Goal: Task Accomplishment & Management: Manage account settings

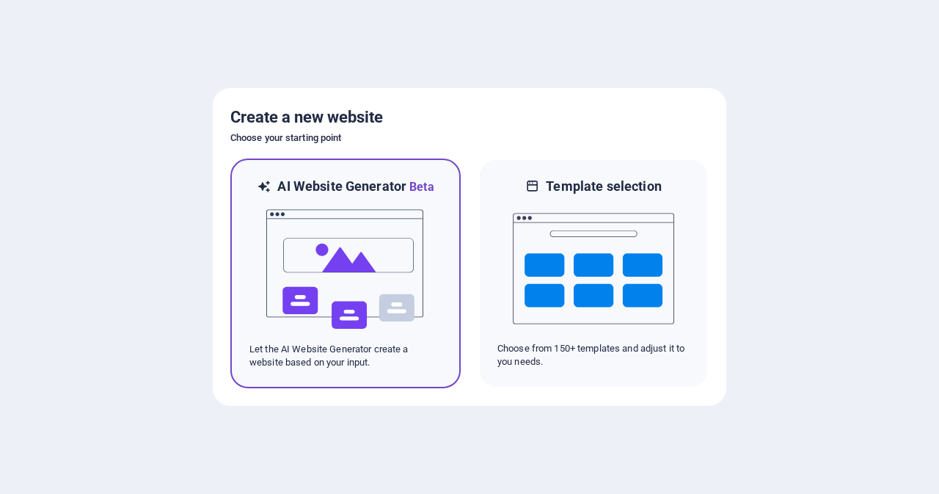
click at [346, 252] on img at bounding box center [345, 269] width 161 height 147
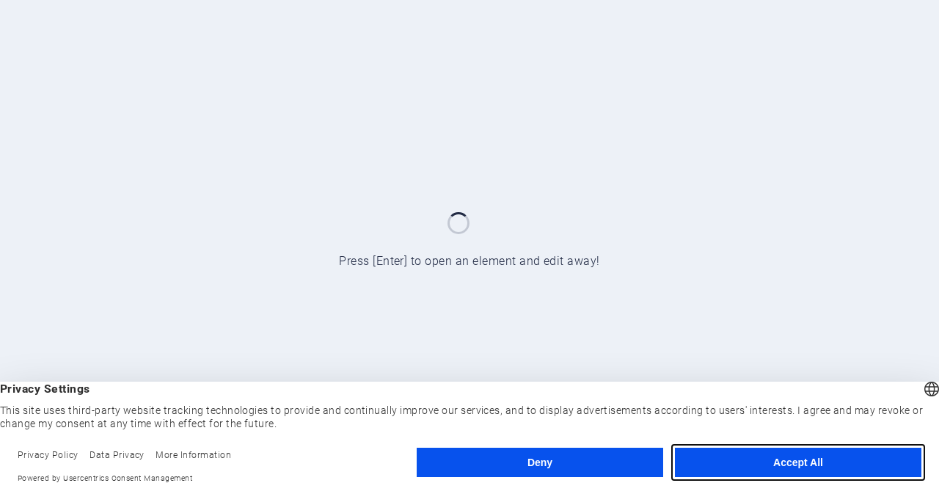
click at [817, 459] on button "Accept All" at bounding box center [798, 461] width 246 height 29
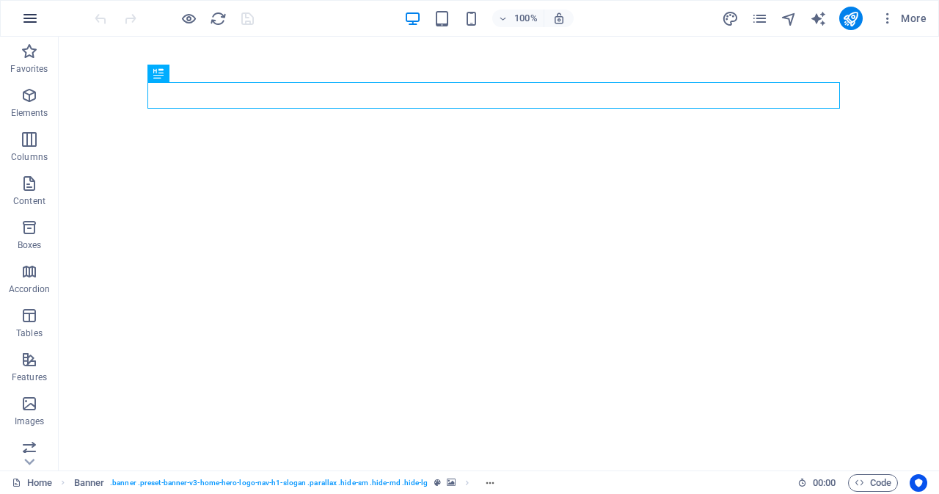
click at [25, 15] on icon "button" at bounding box center [30, 19] width 18 height 18
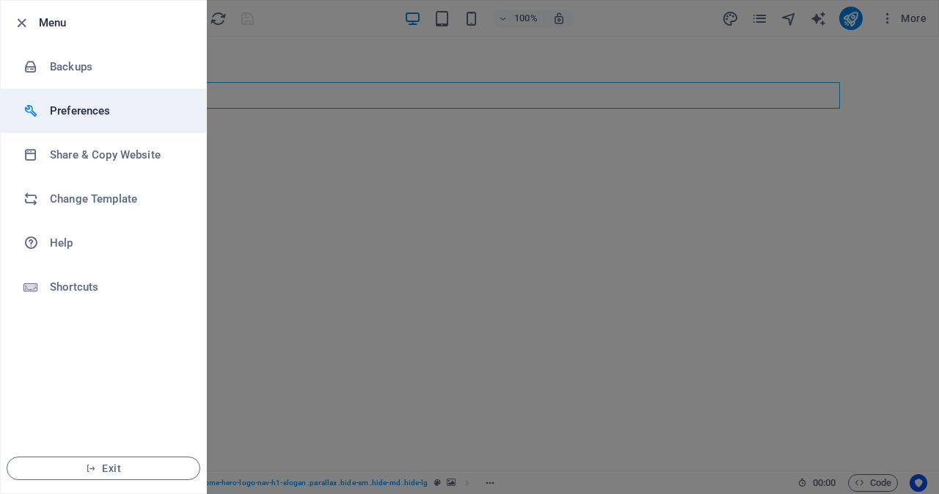
click at [84, 114] on h6 "Preferences" at bounding box center [118, 111] width 136 height 18
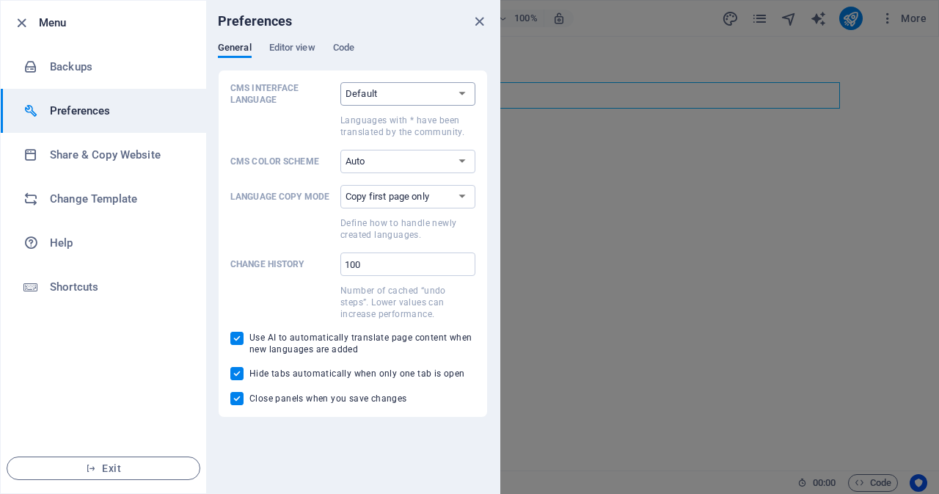
click at [447, 87] on select "Default Deutsch English Español Suomi* Français Magyar Italiano Nederlands Pols…" at bounding box center [407, 93] width 135 height 23
select select "es"
click at [340, 82] on select "Default Deutsch English Español Suomi* Français Magyar Italiano Nederlands Pols…" at bounding box center [407, 93] width 135 height 23
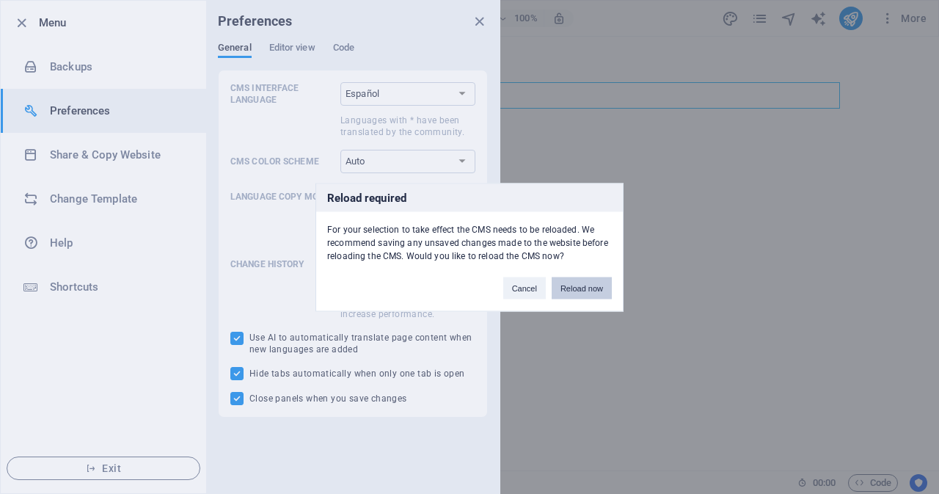
click at [583, 288] on button "Reload now" at bounding box center [582, 287] width 60 height 22
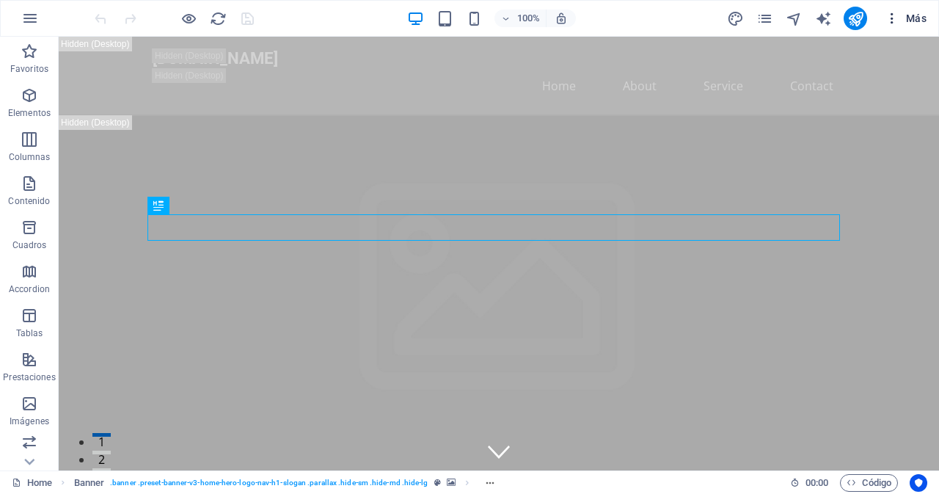
click at [894, 21] on icon "button" at bounding box center [891, 18] width 15 height 15
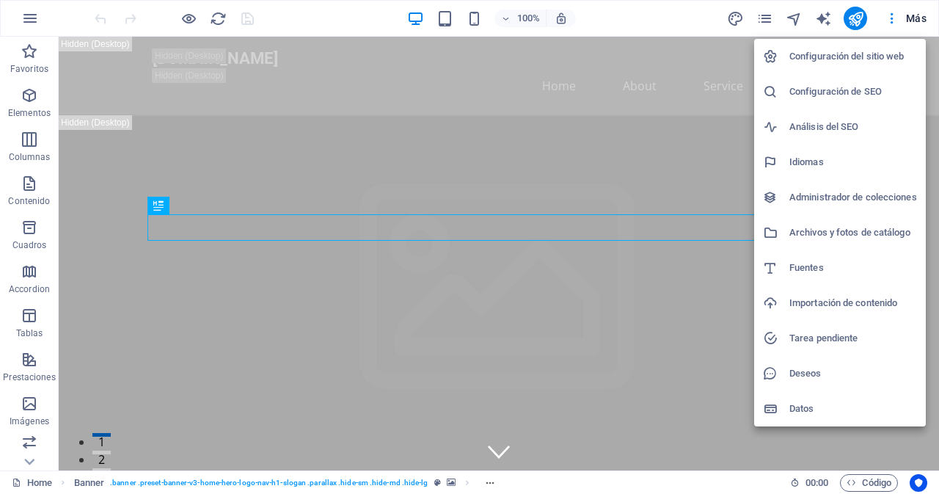
click at [820, 165] on h6 "Idiomas" at bounding box center [853, 162] width 128 height 18
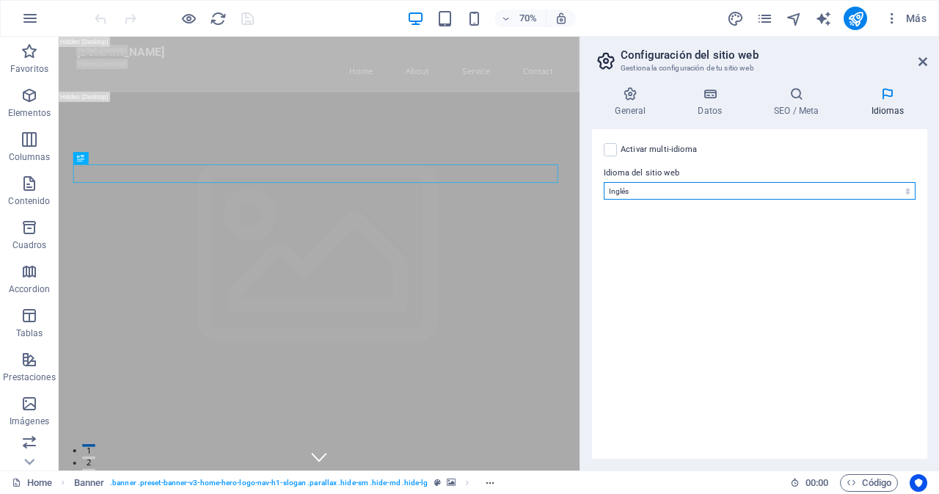
click at [862, 186] on select "Abkhazian Afar Afrikaans Akan Albanés Alemán Amharic Árabe Aragonese Armenian A…" at bounding box center [760, 191] width 312 height 18
select select "44"
click at [604, 182] on select "Abkhazian Afar Afrikaans Akan Albanés Alemán Amharic Árabe Aragonese Armenian A…" at bounding box center [760, 191] width 312 height 18
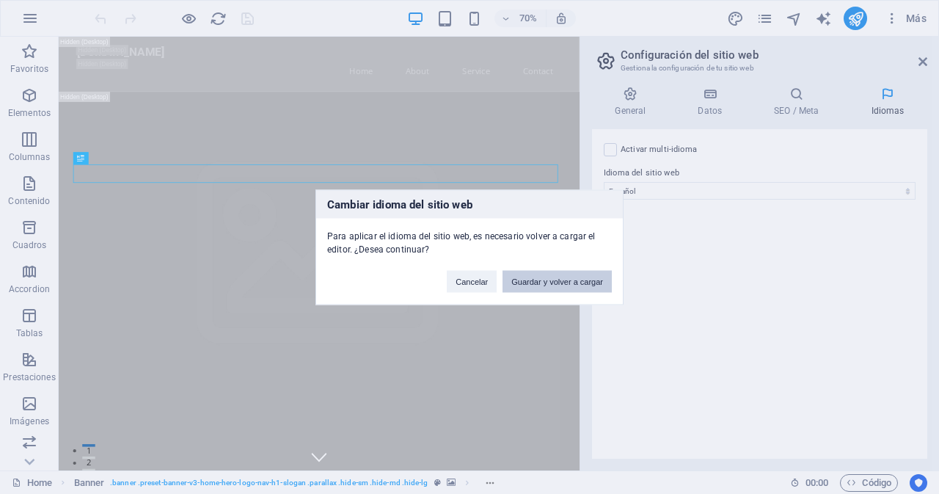
drag, startPoint x: 563, startPoint y: 283, endPoint x: 210, endPoint y: 243, distance: 355.1
click at [563, 283] on button "Guardar y volver a cargar" at bounding box center [556, 281] width 109 height 22
checkbox input "false"
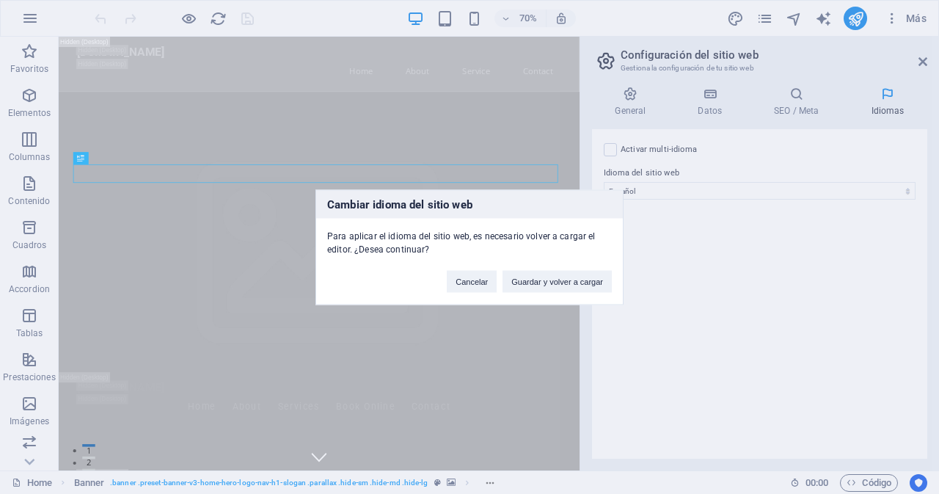
checkbox input "false"
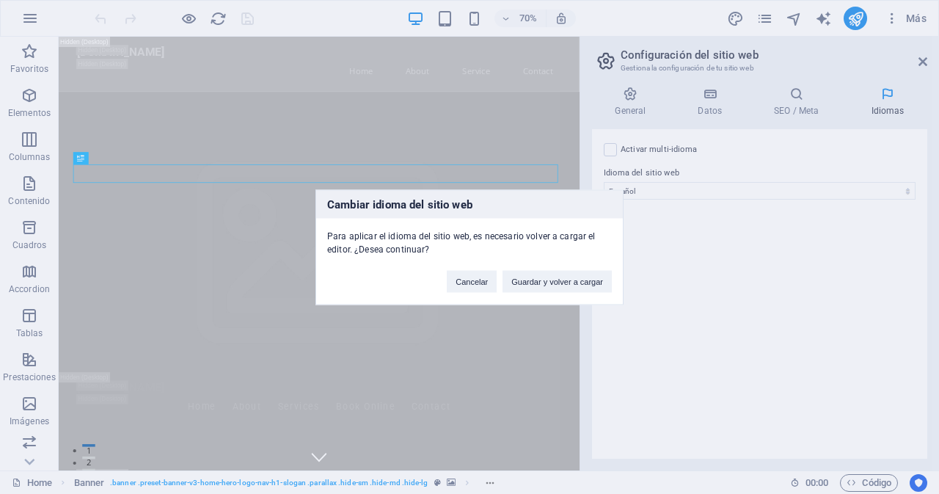
checkbox input "false"
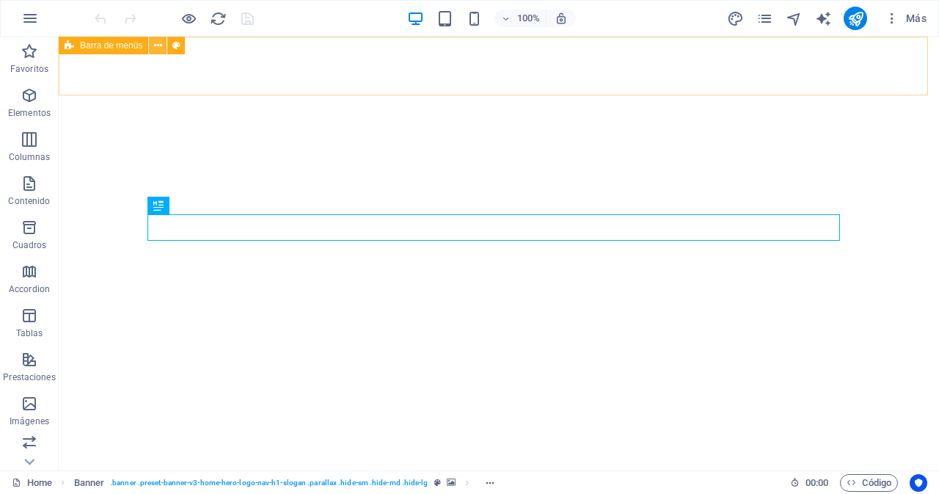
click at [155, 46] on icon at bounding box center [158, 45] width 8 height 15
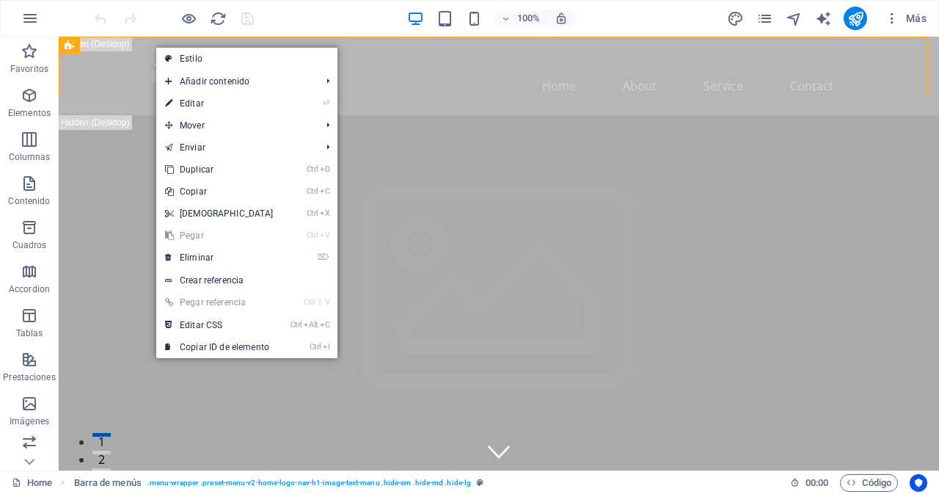
click at [363, 8] on div "100% Más" at bounding box center [512, 18] width 840 height 23
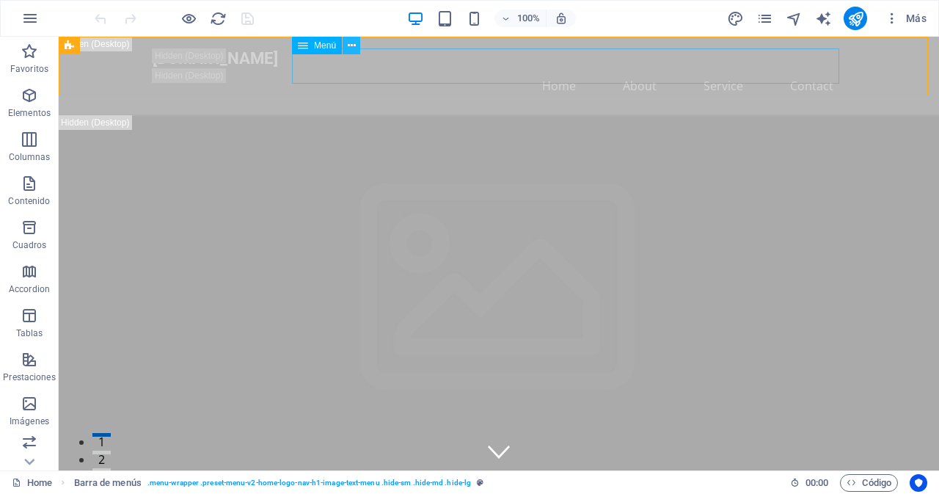
click at [350, 43] on icon at bounding box center [352, 45] width 8 height 15
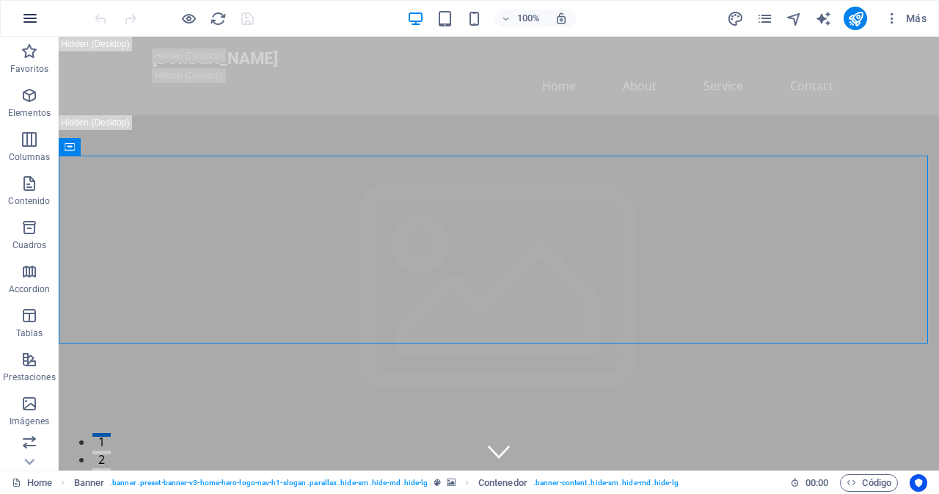
click at [36, 18] on icon "button" at bounding box center [30, 19] width 18 height 18
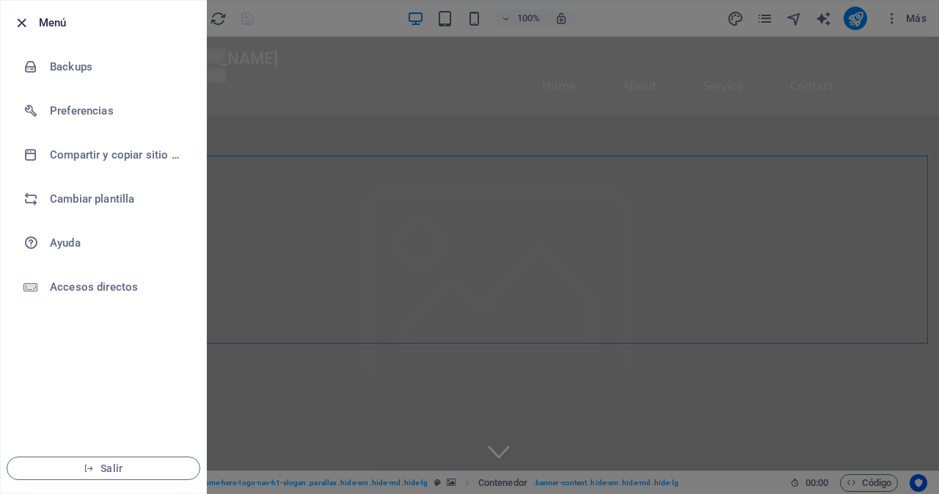
click at [21, 26] on icon "button" at bounding box center [21, 23] width 17 height 17
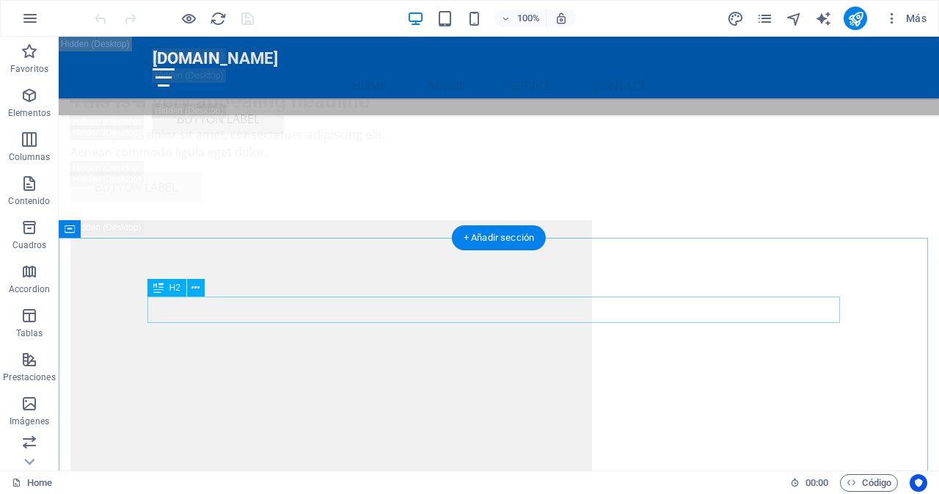
scroll to position [4403, 0]
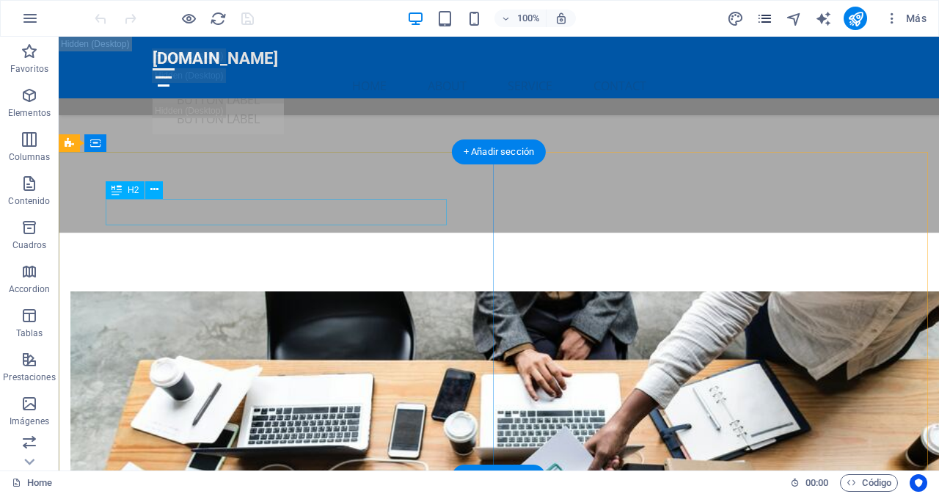
click at [764, 19] on icon "pages" at bounding box center [764, 18] width 17 height 17
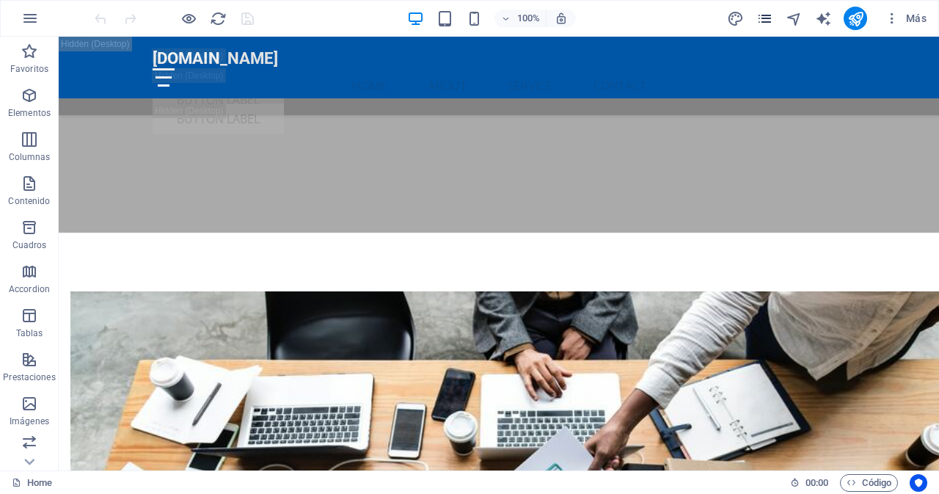
click at [765, 19] on icon "pages" at bounding box center [764, 18] width 17 height 17
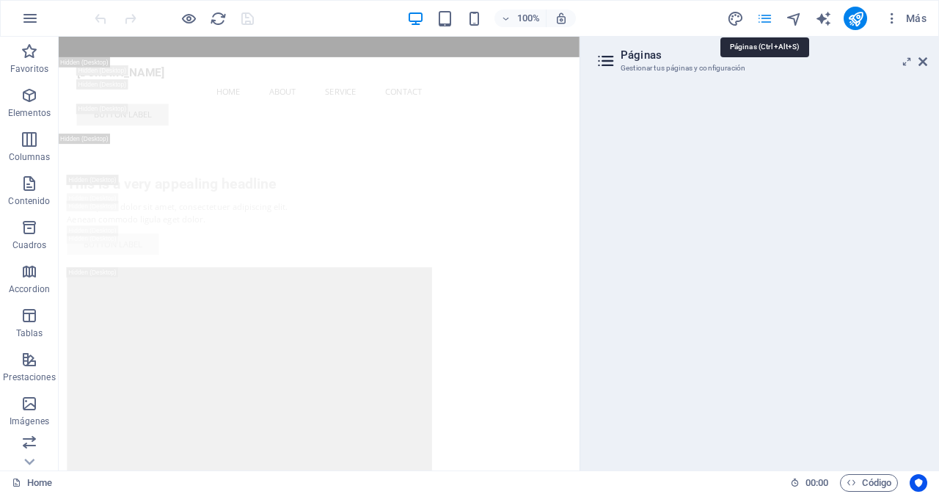
scroll to position [0, 0]
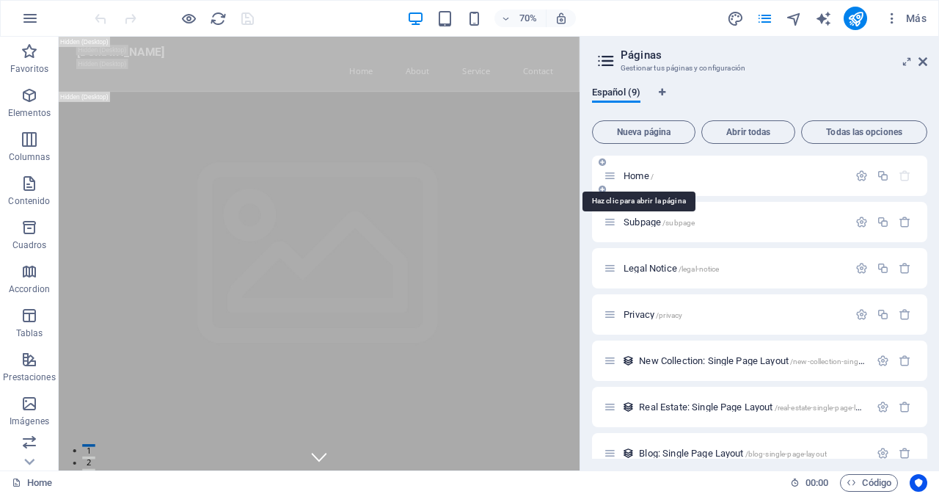
click at [633, 175] on span "Home /" at bounding box center [638, 175] width 30 height 11
click at [609, 62] on icon at bounding box center [606, 61] width 22 height 21
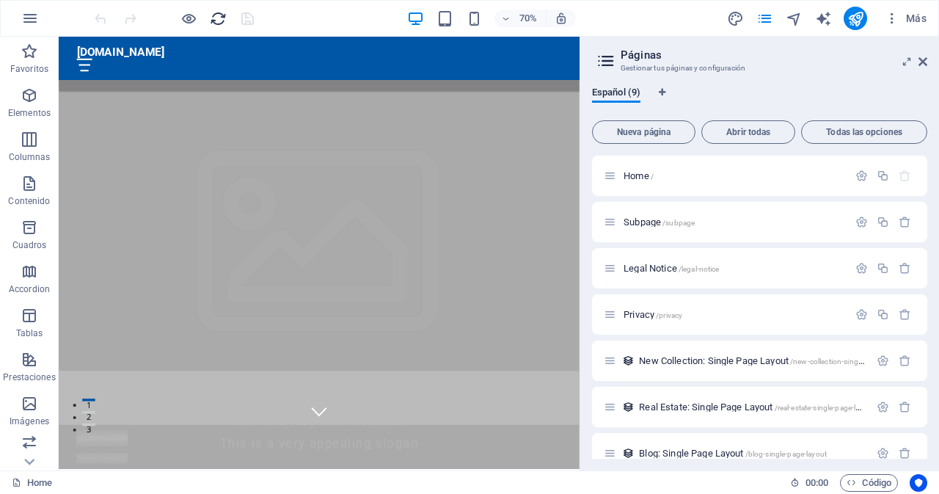
scroll to position [953, 0]
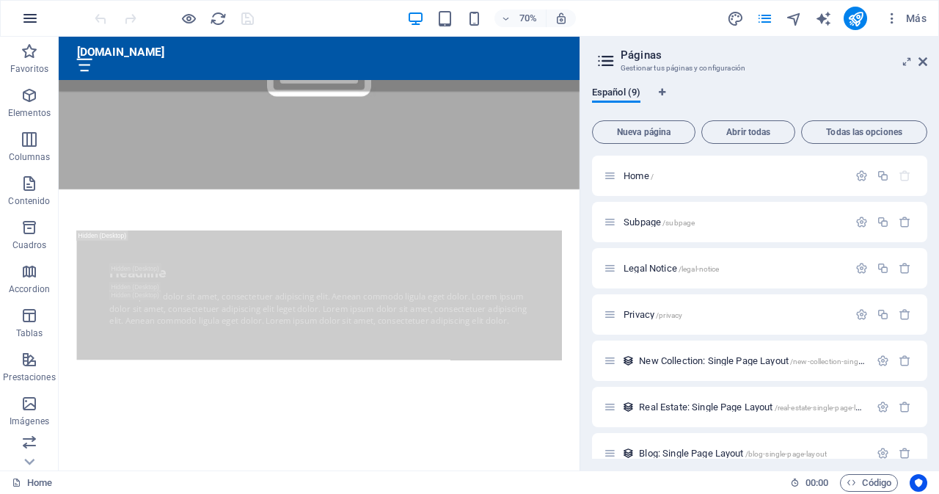
click at [30, 15] on icon "button" at bounding box center [30, 19] width 18 height 18
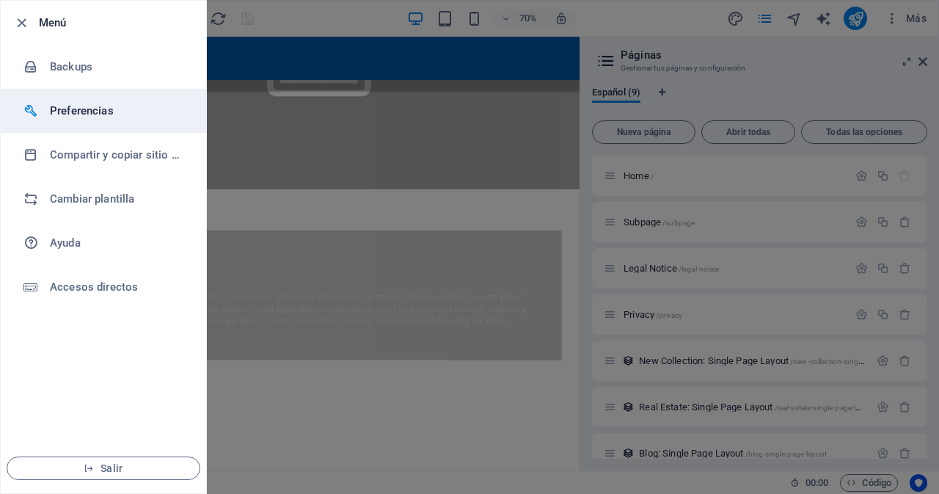
click at [70, 106] on h6 "Preferencias" at bounding box center [118, 111] width 136 height 18
select select "es"
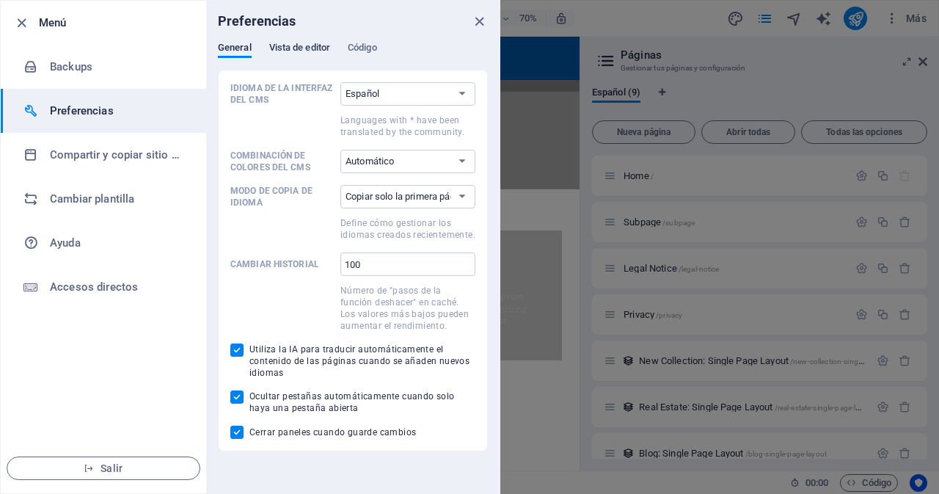
click at [315, 51] on span "Vista de editor" at bounding box center [299, 49] width 61 height 21
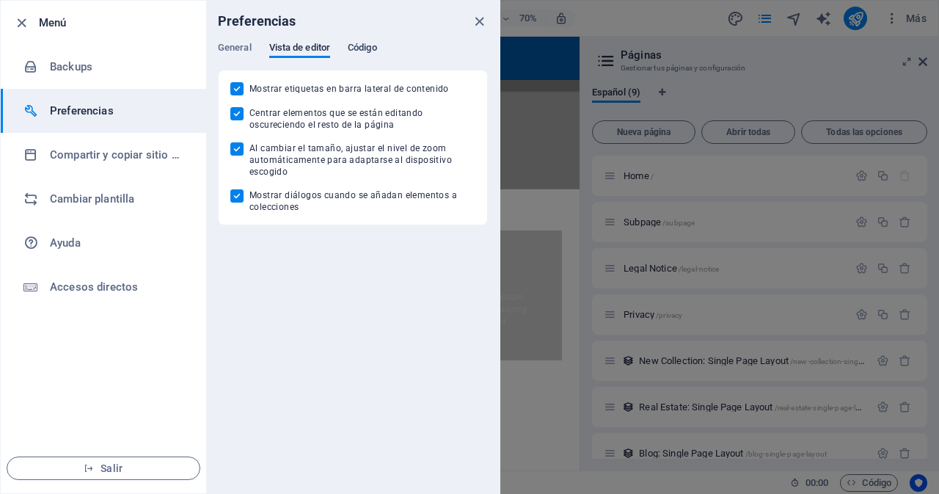
click at [370, 47] on span "Código" at bounding box center [362, 49] width 29 height 21
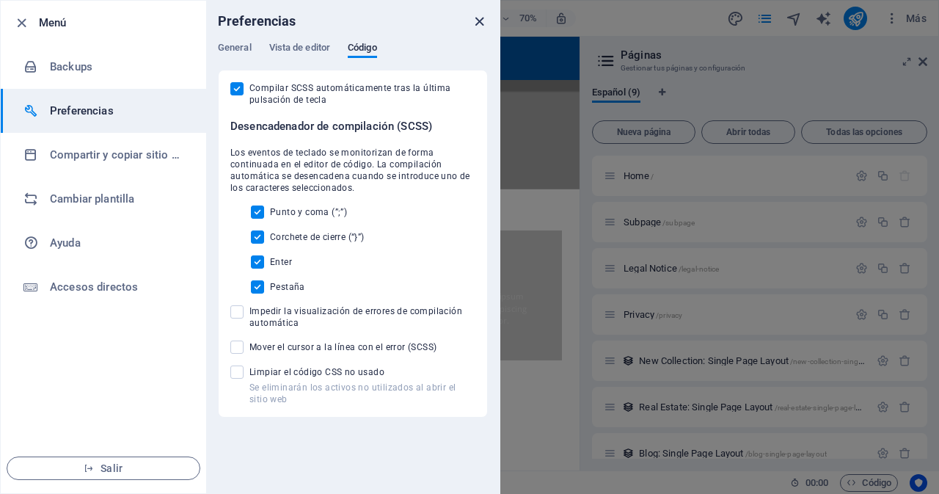
click at [480, 19] on icon "close" at bounding box center [479, 21] width 17 height 17
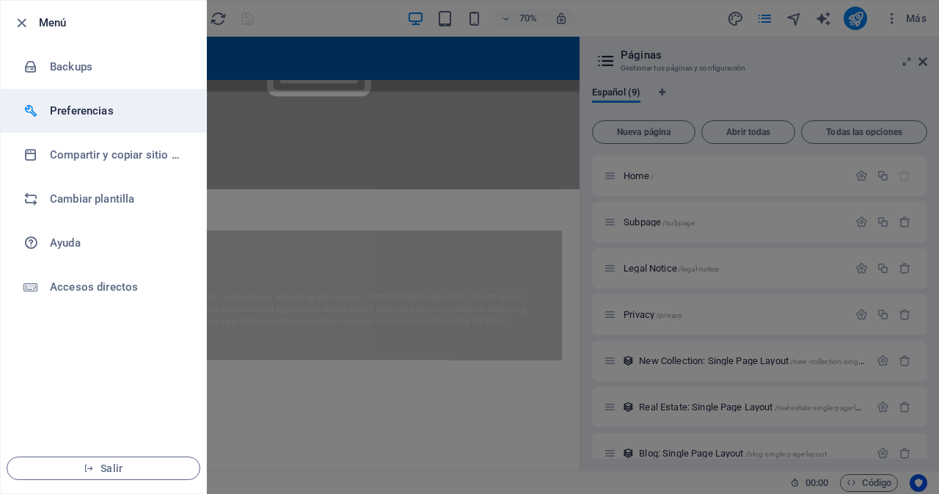
click at [75, 110] on h6 "Preferencias" at bounding box center [118, 111] width 136 height 18
select select "es"
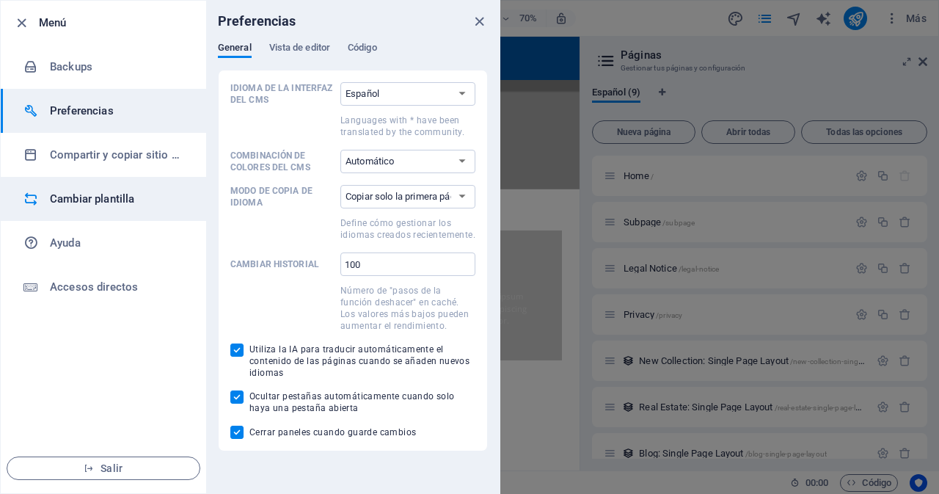
click at [88, 208] on li "Cambiar plantilla" at bounding box center [103, 199] width 205 height 44
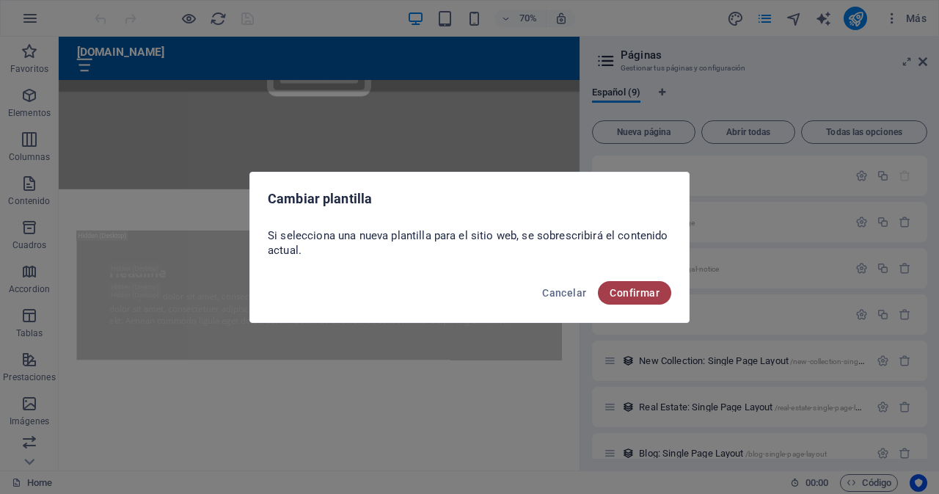
click at [654, 290] on span "Confirmar" at bounding box center [634, 293] width 50 height 12
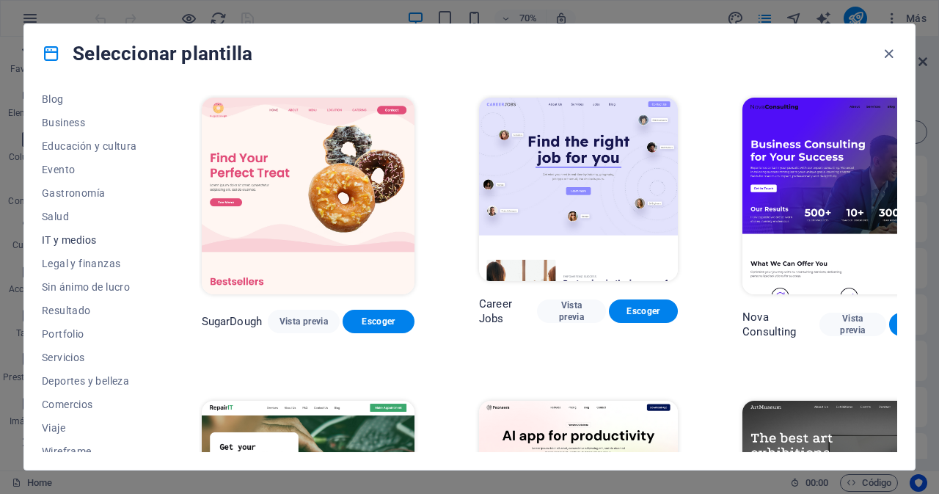
scroll to position [220, 0]
click at [73, 232] on span "IT y medios" at bounding box center [89, 238] width 95 height 12
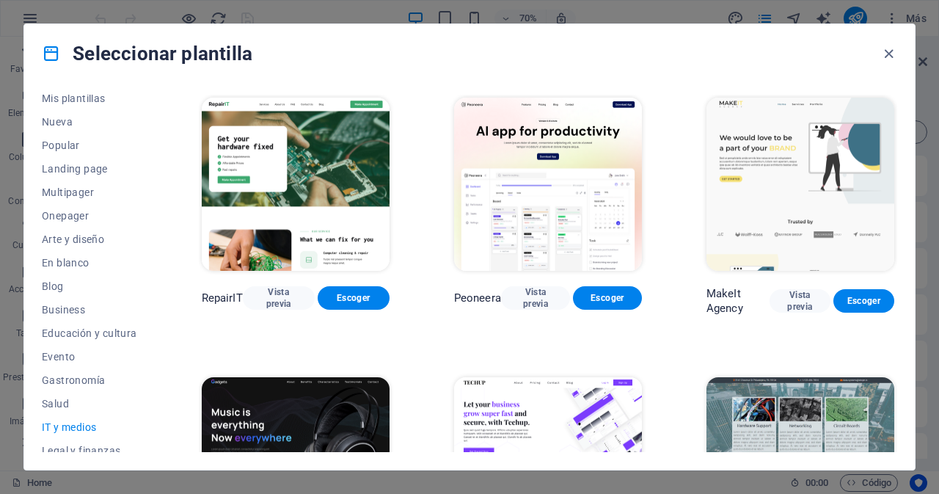
scroll to position [10, 0]
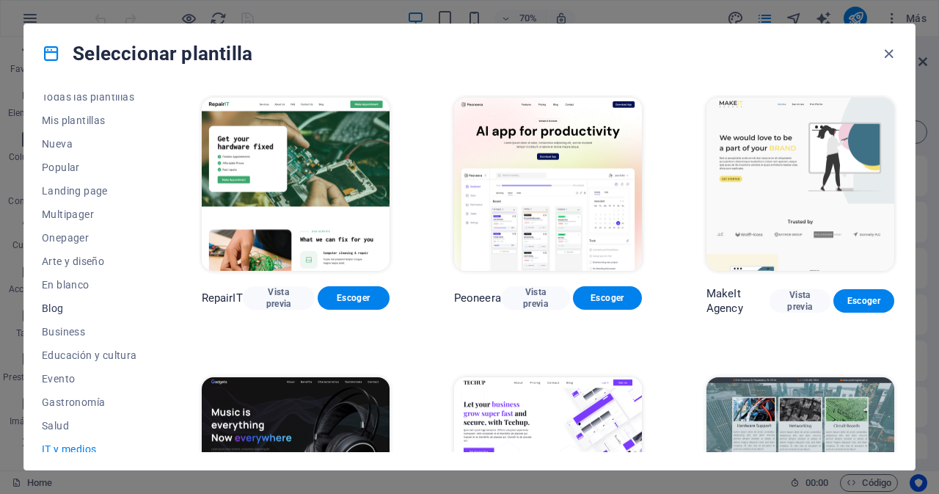
click at [46, 308] on span "Blog" at bounding box center [89, 308] width 95 height 12
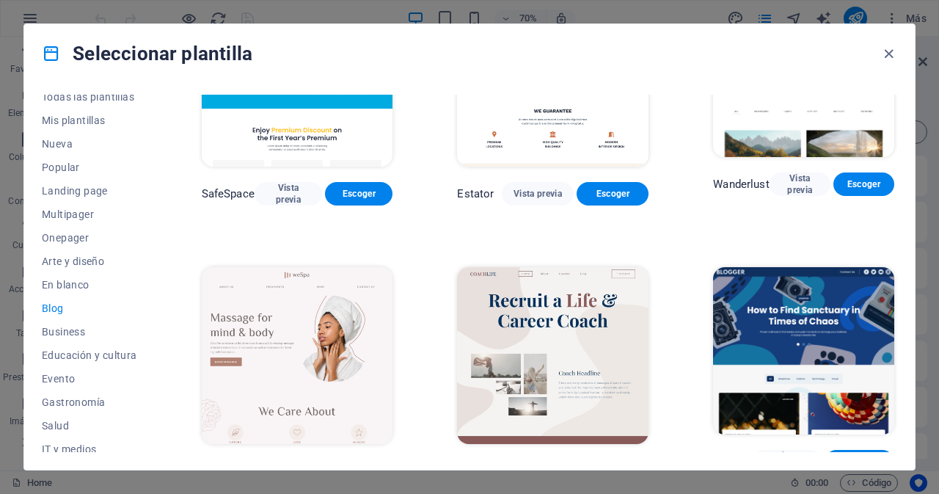
scroll to position [1028, 0]
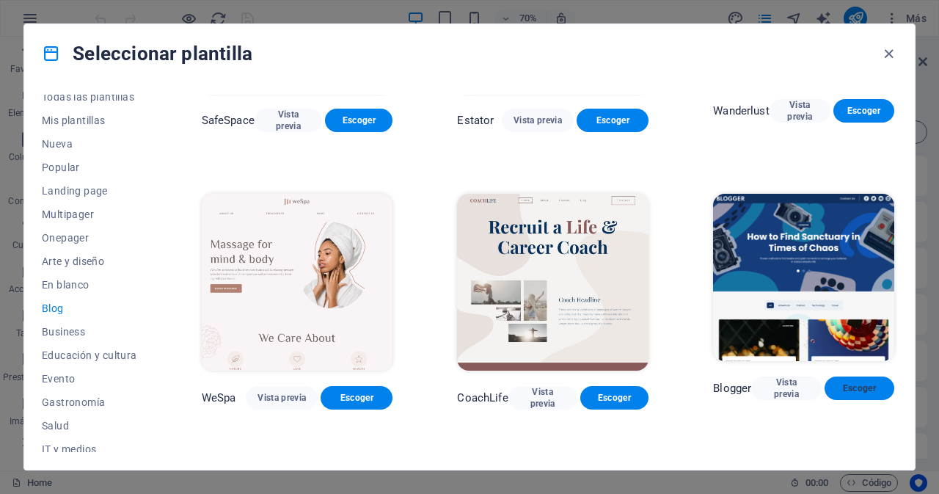
click at [861, 382] on span "Escoger" at bounding box center [859, 388] width 46 height 12
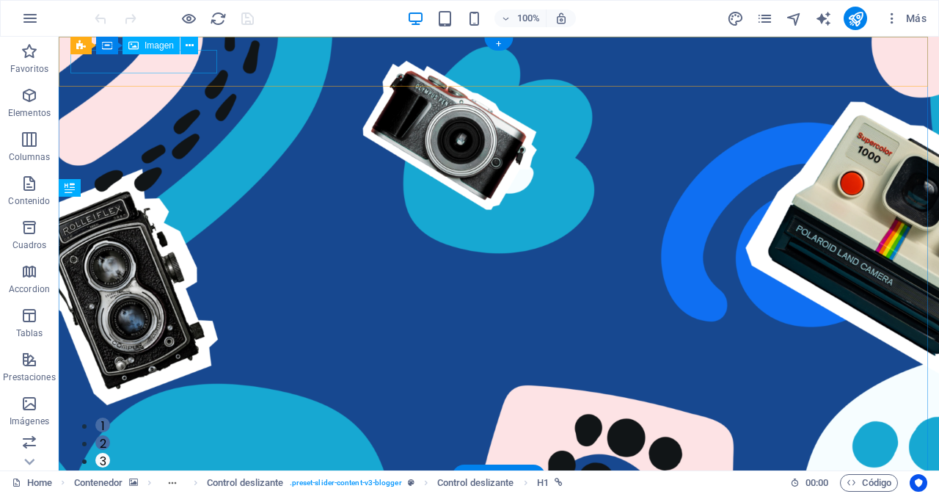
click at [180, 488] on figure at bounding box center [498, 499] width 857 height 23
click at [212, 488] on figure at bounding box center [498, 499] width 857 height 23
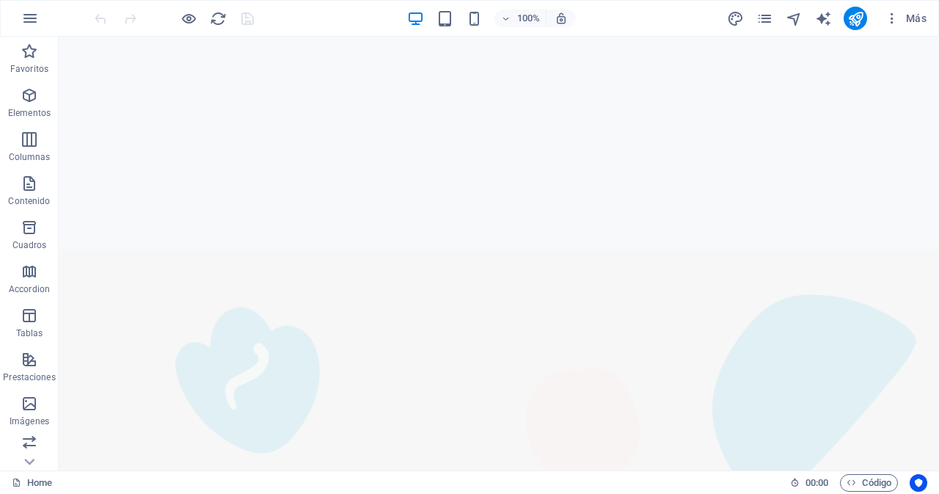
scroll to position [1980, 0]
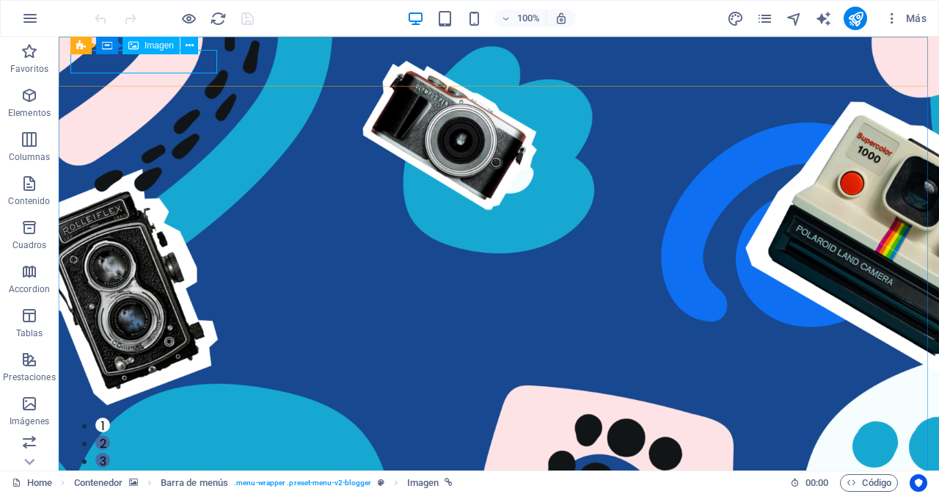
click at [154, 45] on span "Imagen" at bounding box center [158, 45] width 29 height 9
click at [25, 60] on span "Favoritos" at bounding box center [29, 60] width 59 height 35
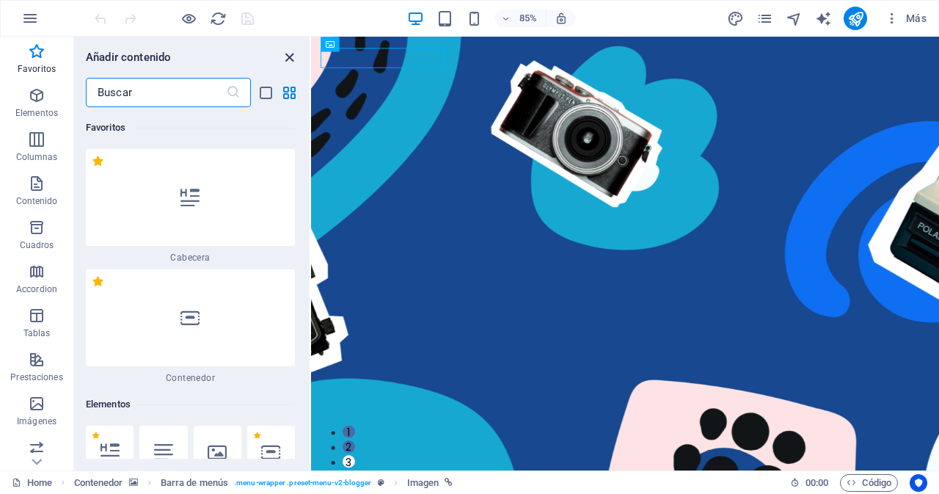
click at [290, 57] on icon "close panel" at bounding box center [289, 57] width 17 height 17
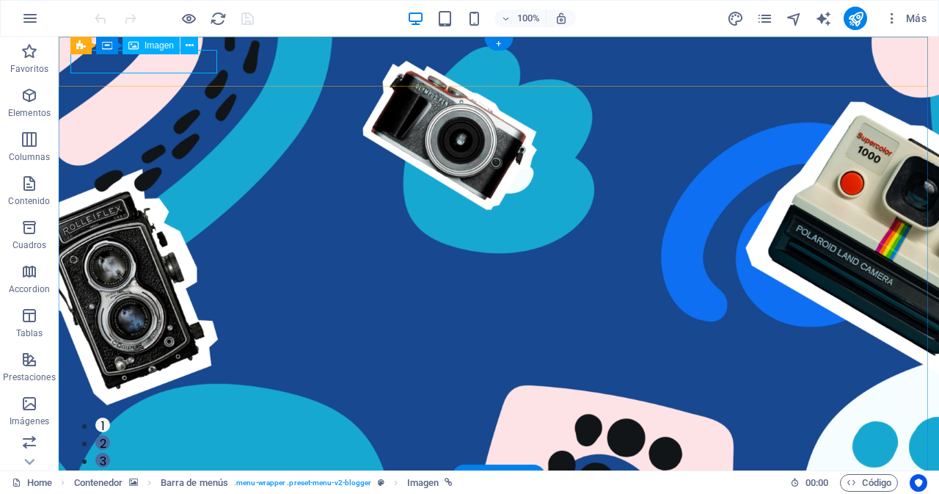
click at [183, 488] on figure at bounding box center [498, 499] width 857 height 23
click at [195, 46] on button at bounding box center [189, 46] width 18 height 18
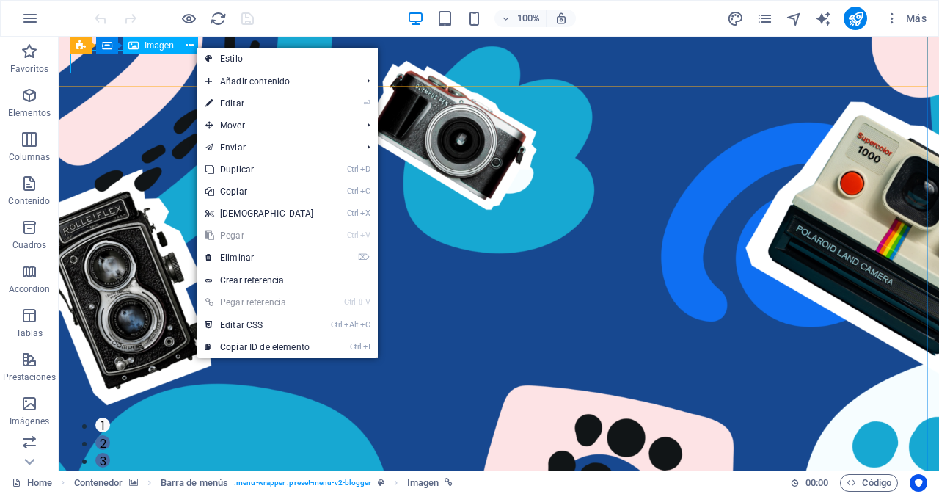
click at [153, 51] on div "Imagen" at bounding box center [150, 46] width 57 height 18
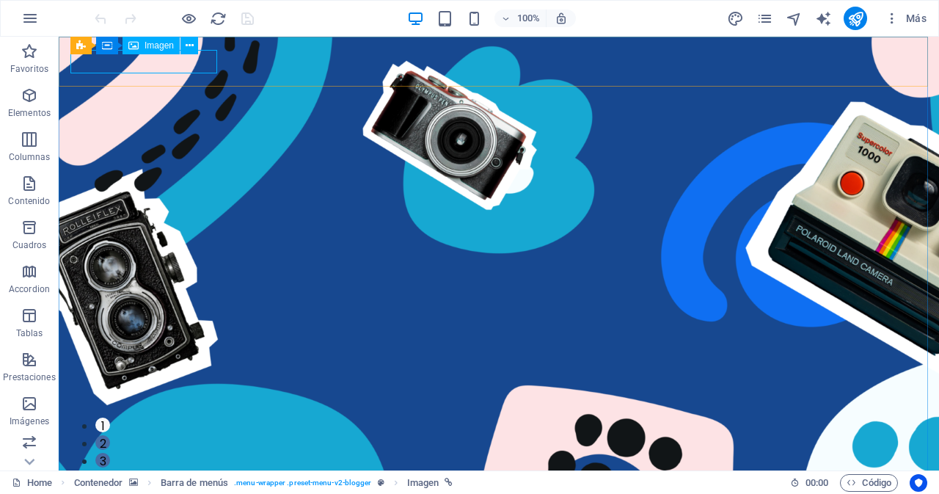
click at [150, 43] on span "Imagen" at bounding box center [158, 45] width 29 height 9
click at [147, 488] on figure at bounding box center [498, 499] width 857 height 23
click at [123, 488] on figure at bounding box center [498, 499] width 857 height 23
click at [212, 488] on figure at bounding box center [498, 499] width 857 height 23
drag, startPoint x: 212, startPoint y: 65, endPoint x: 270, endPoint y: 102, distance: 68.6
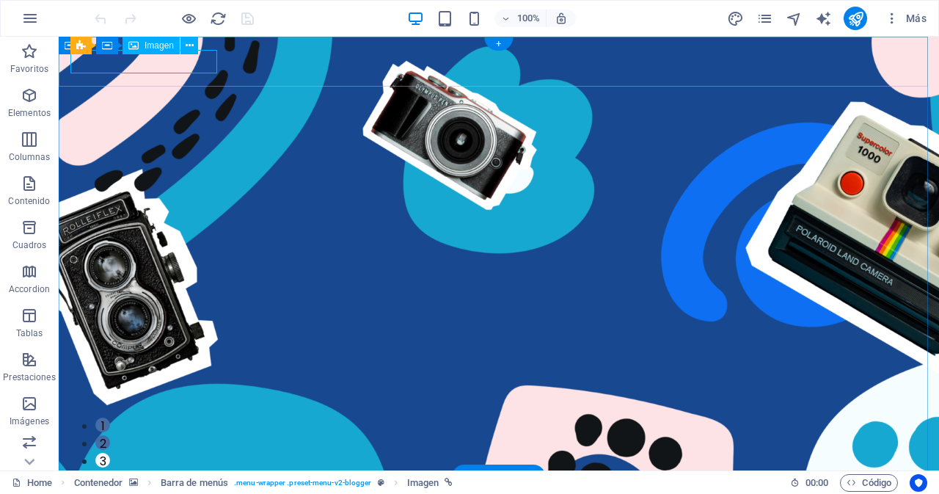
click at [212, 488] on figure at bounding box center [498, 499] width 857 height 23
select select "px"
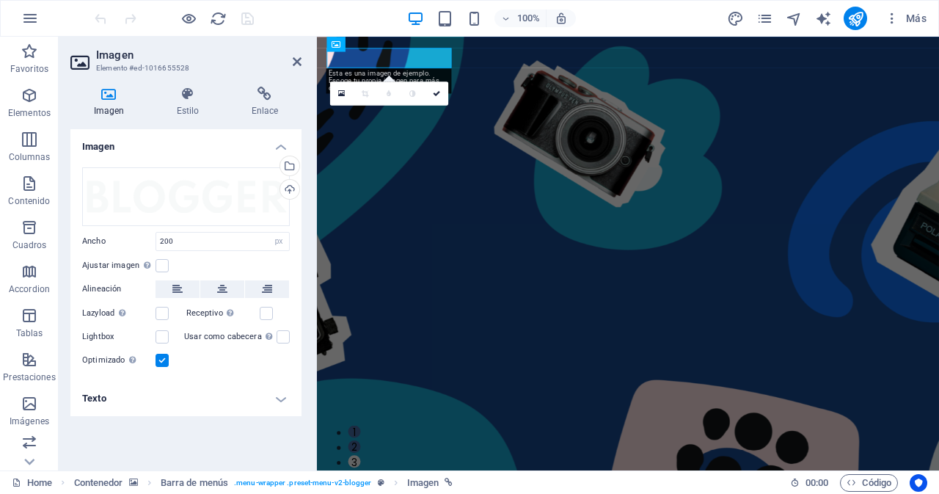
click at [160, 47] on header "Imagen Elemento #ed-1016655528" at bounding box center [185, 56] width 231 height 38
click at [197, 202] on div "Arrastra archivos aquí, haz clic para escoger archivos o selecciona archivos de…" at bounding box center [186, 196] width 208 height 59
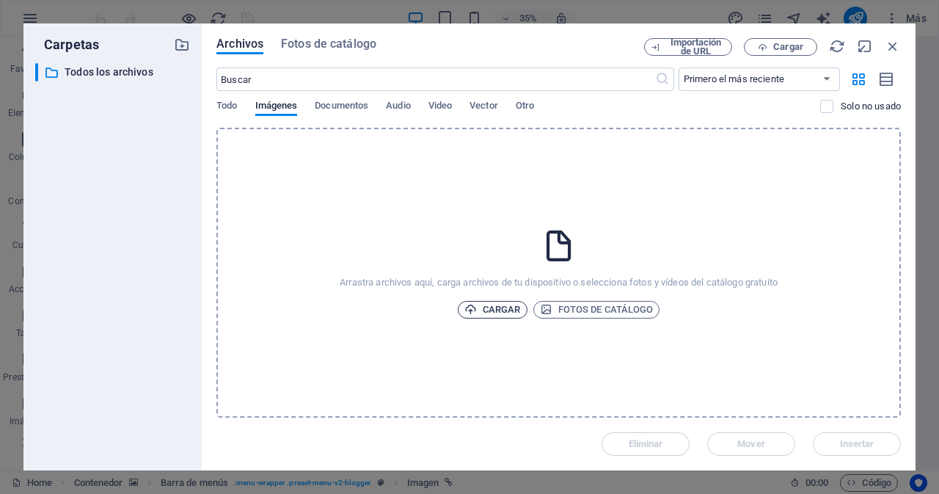
click at [505, 312] on span "Cargar" at bounding box center [492, 310] width 56 height 18
click at [499, 309] on span "Cargar" at bounding box center [492, 310] width 56 height 18
drag, startPoint x: 326, startPoint y: 64, endPoint x: 893, endPoint y: 45, distance: 567.3
click at [893, 45] on icon "button" at bounding box center [892, 46] width 16 height 16
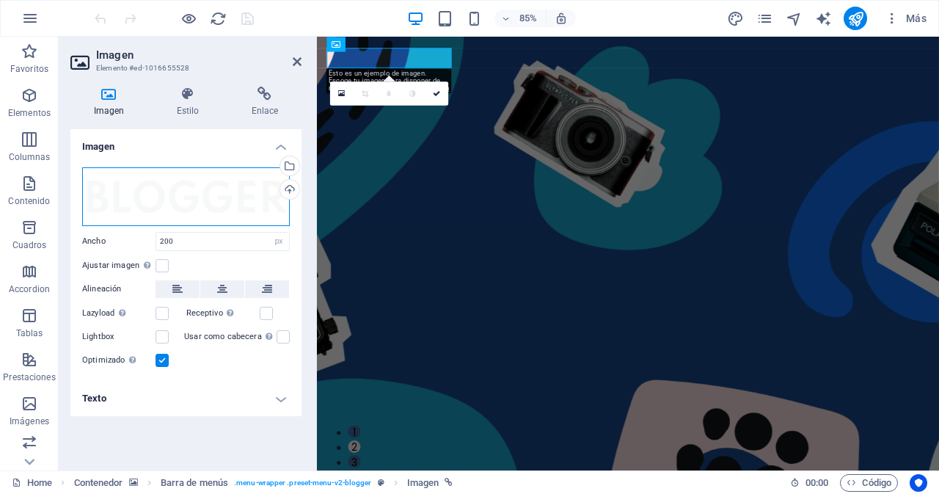
click at [142, 190] on div "Arrastra archivos aquí, haz clic para escoger archivos o selecciona archivos de…" at bounding box center [186, 196] width 208 height 59
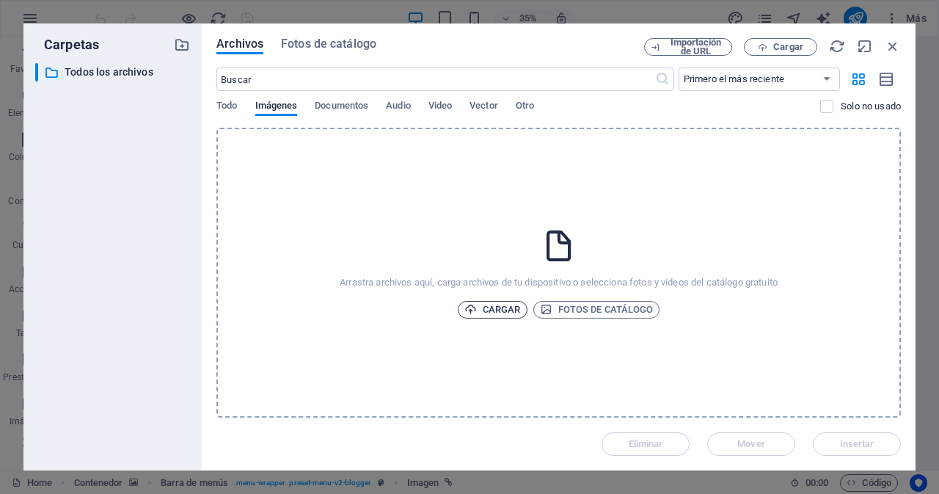
click at [509, 307] on span "Cargar" at bounding box center [492, 310] width 56 height 18
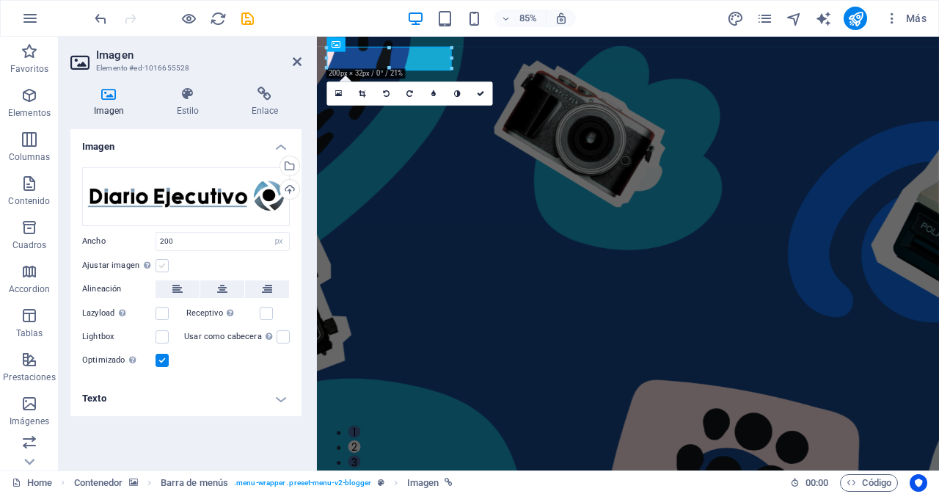
click at [162, 265] on label at bounding box center [161, 265] width 13 height 13
click at [0, 0] on input "Ajustar imagen Ajustar imagen automáticamente a un ancho y alto fijo" at bounding box center [0, 0] width 0 height 0
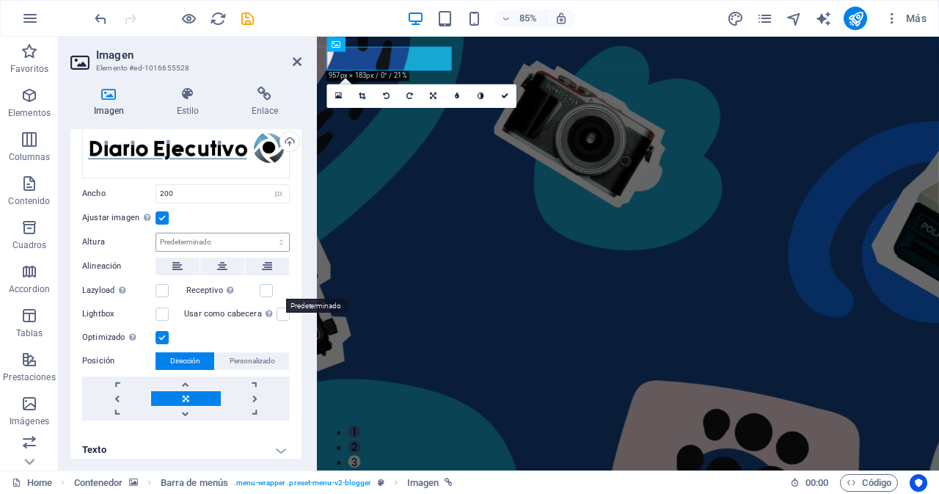
scroll to position [56, 0]
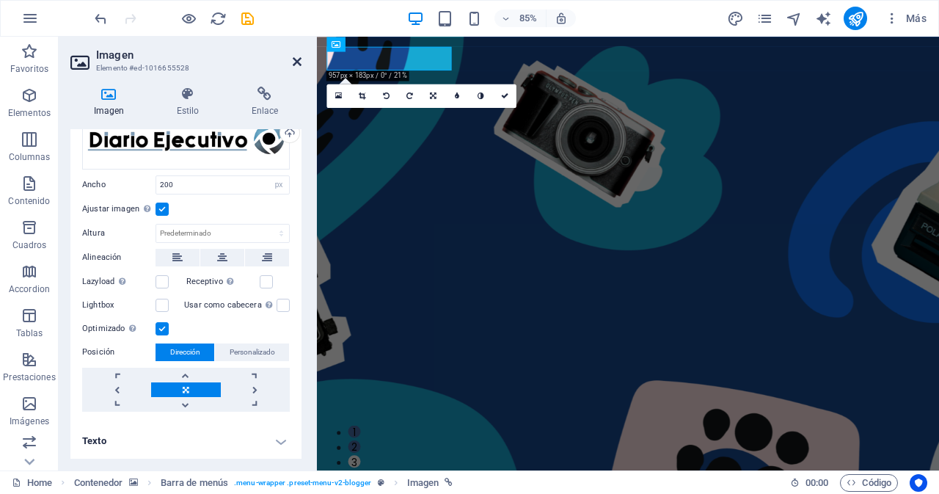
click at [297, 62] on icon at bounding box center [297, 62] width 9 height 12
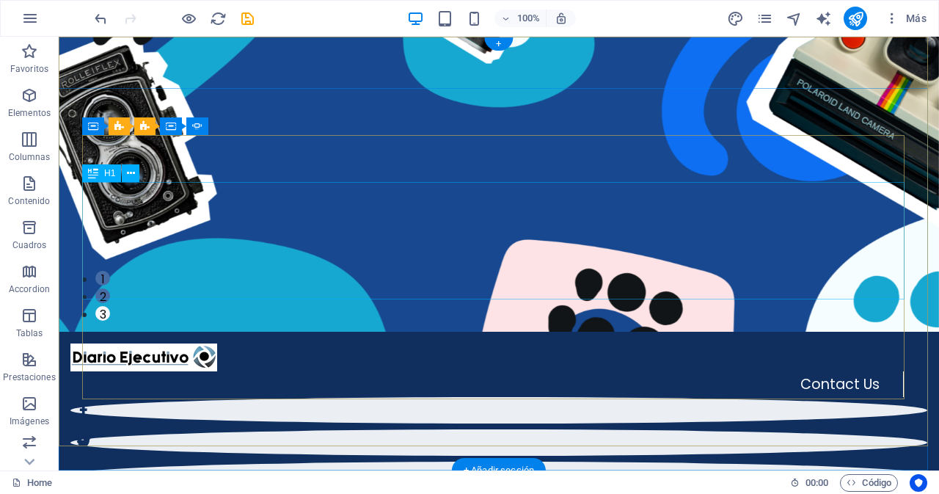
scroll to position [0, 0]
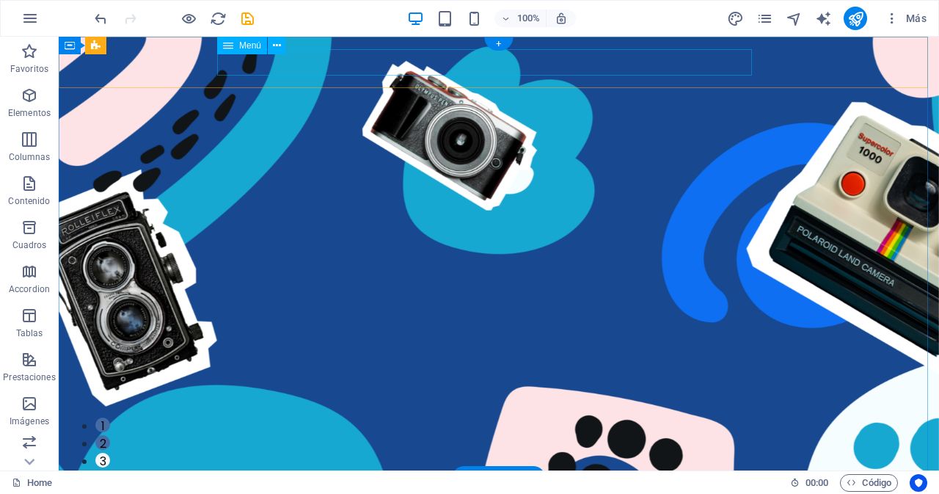
select select "2"
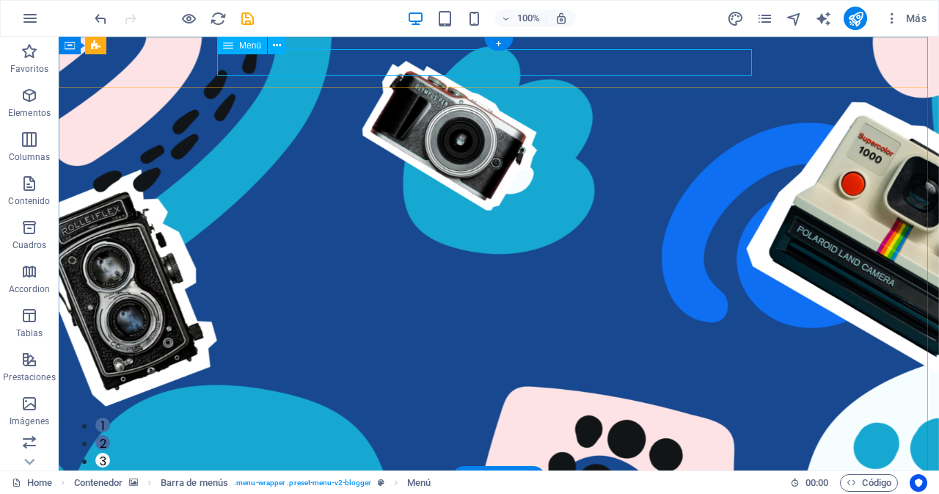
select select
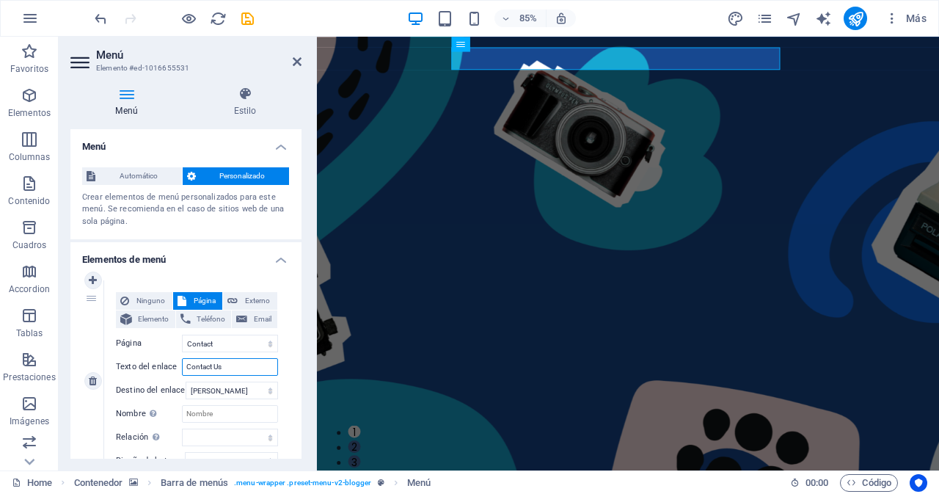
click at [235, 364] on input "Contact Us" at bounding box center [230, 367] width 96 height 18
click at [230, 343] on select "Home About the Author Contact Legal Notice Privacy" at bounding box center [230, 343] width 96 height 18
click at [182, 334] on select "Home About the Author Contact Legal Notice Privacy" at bounding box center [230, 343] width 96 height 18
click at [240, 367] on input "Contact Us" at bounding box center [230, 367] width 96 height 18
type input "Contac"
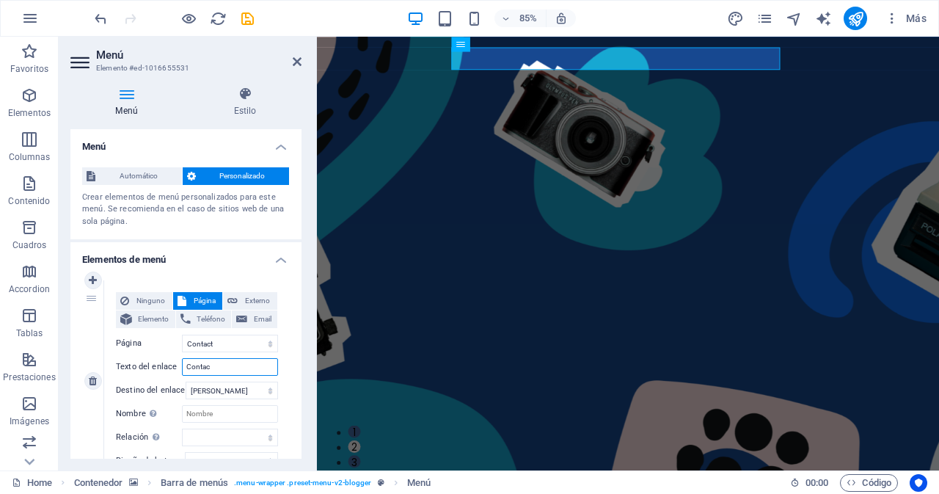
select select
type input "Contacto"
select select
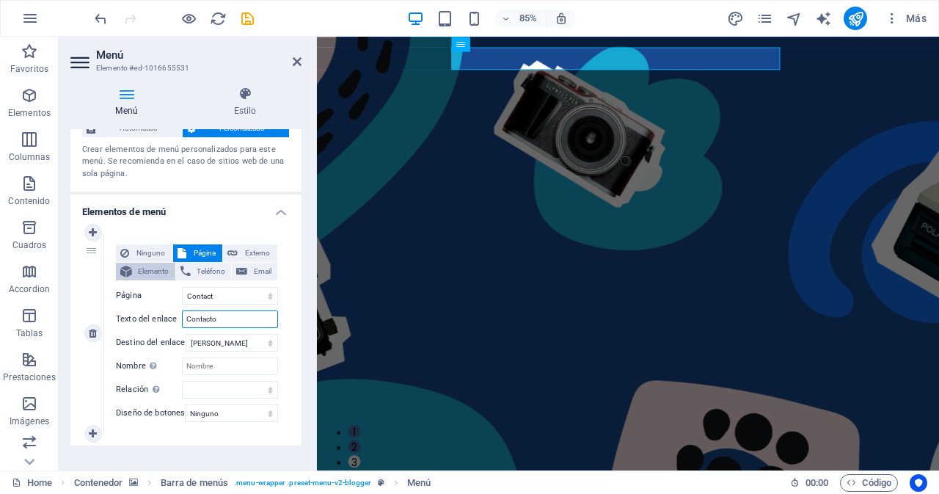
scroll to position [73, 0]
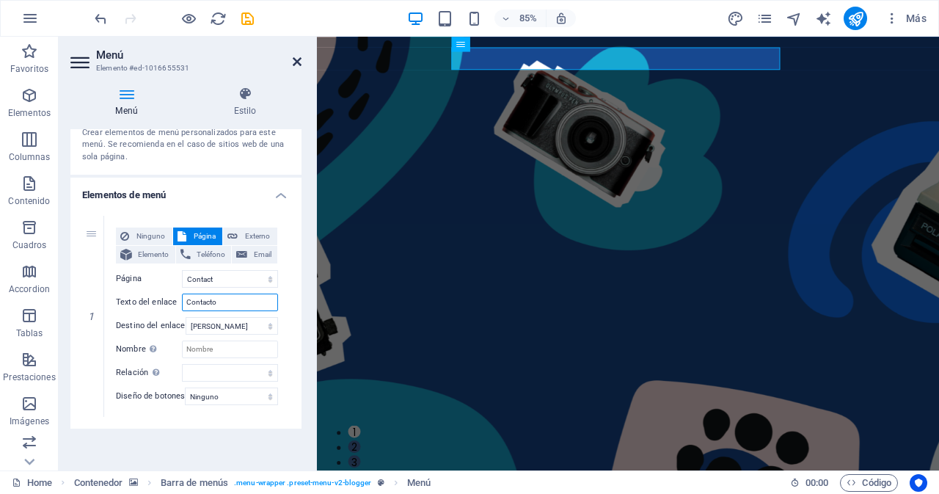
type input "Contacto"
click at [298, 62] on icon at bounding box center [297, 62] width 9 height 12
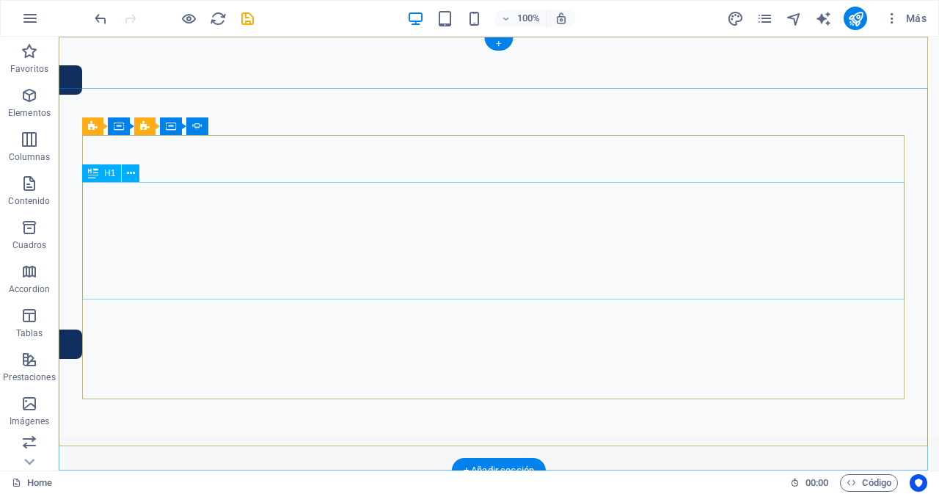
scroll to position [0, 0]
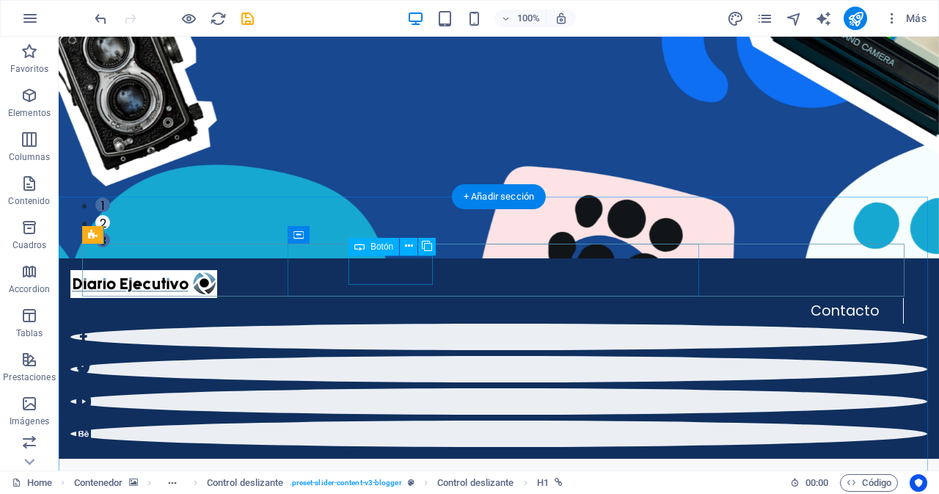
scroll to position [293, 0]
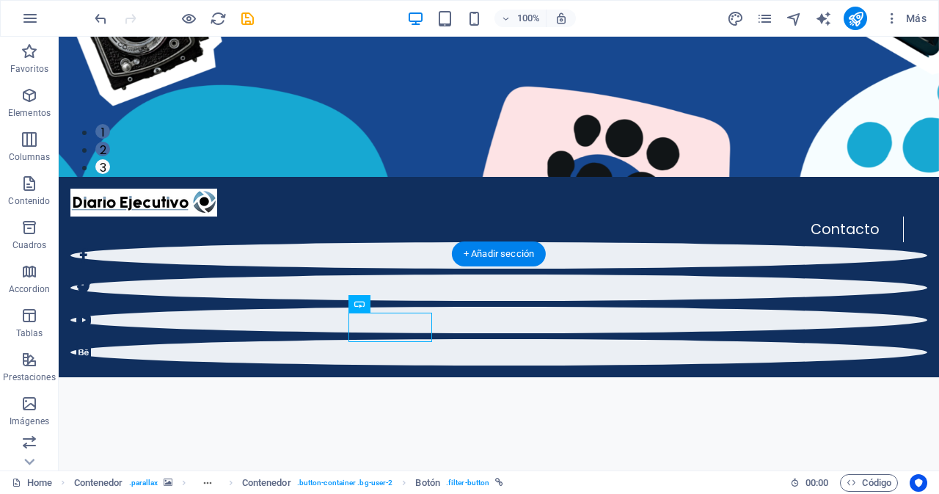
scroll to position [224, 0]
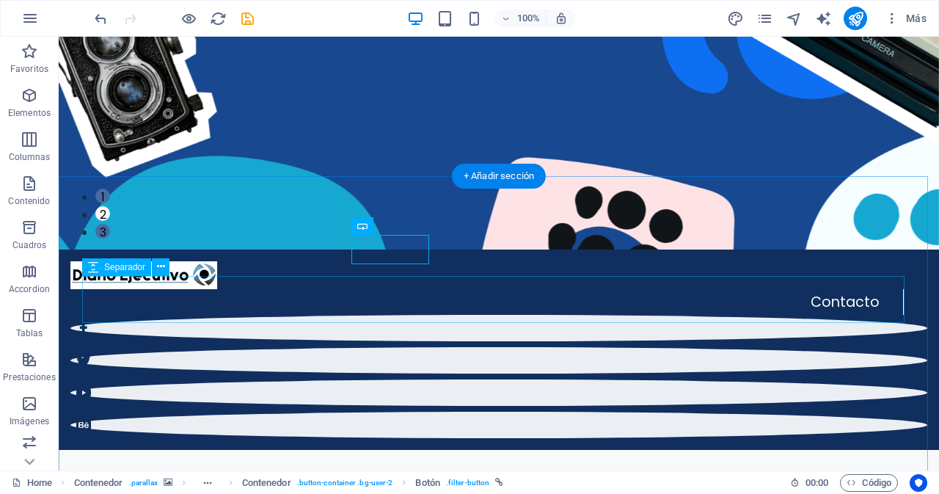
scroll to position [302, 0]
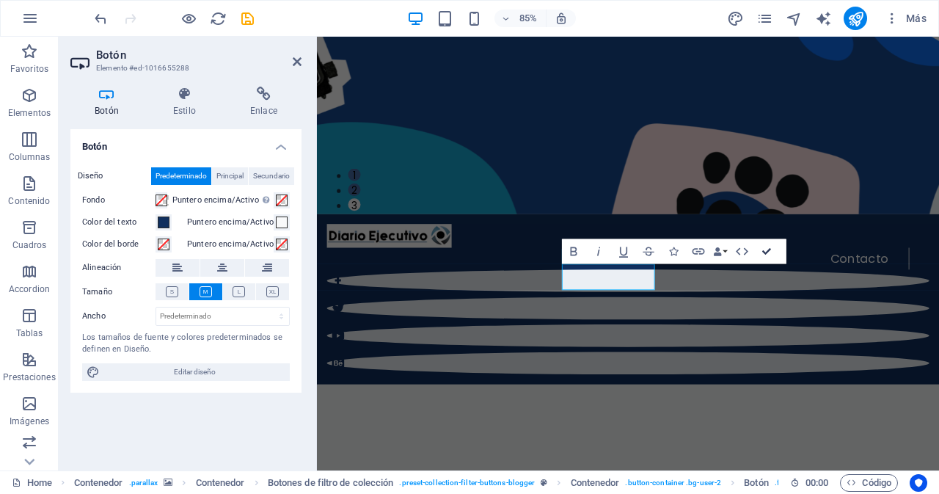
drag, startPoint x: 767, startPoint y: 250, endPoint x: 708, endPoint y: 214, distance: 69.4
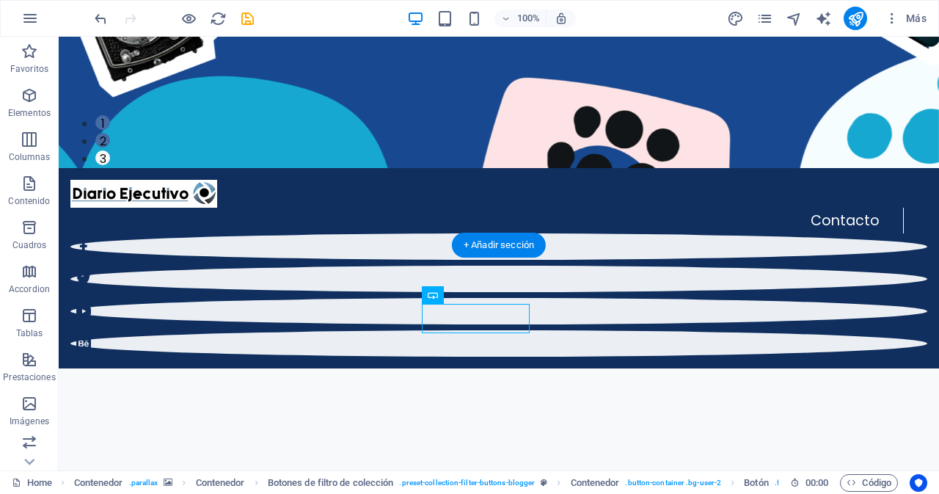
scroll to position [233, 0]
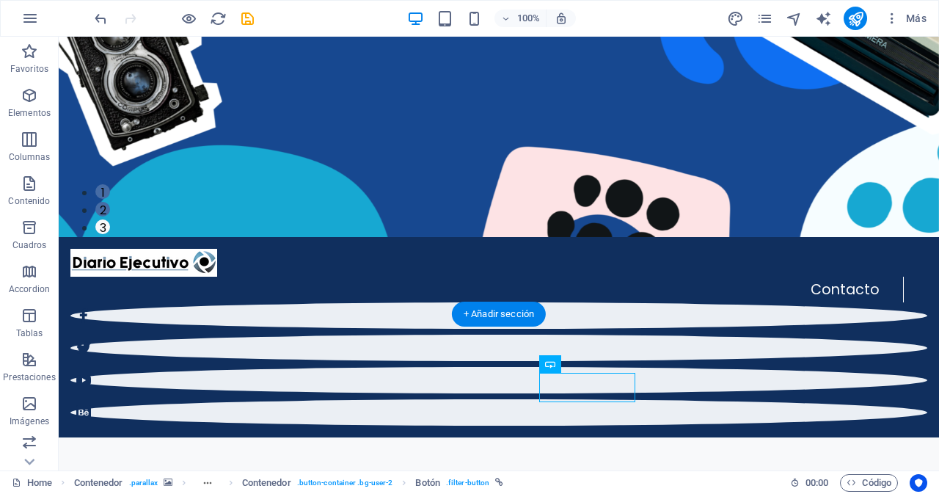
scroll to position [164, 0]
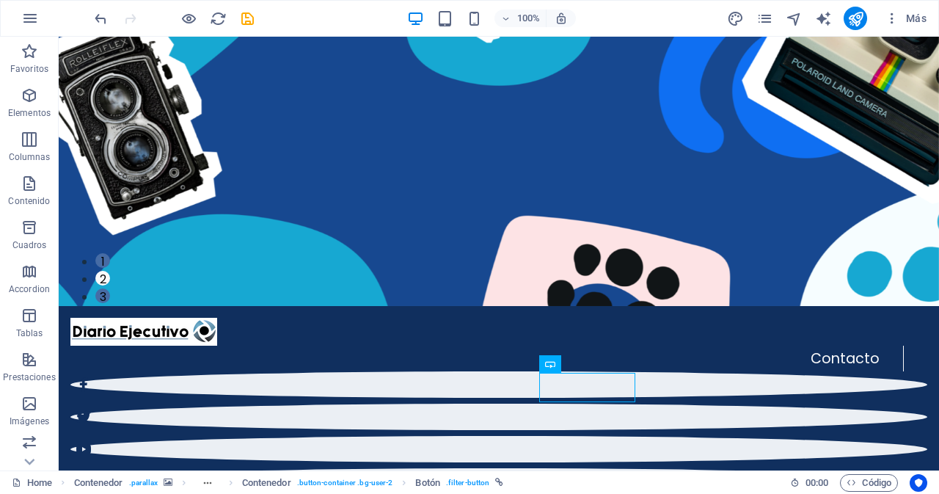
drag, startPoint x: 453, startPoint y: 296, endPoint x: 447, endPoint y: 275, distance: 21.9
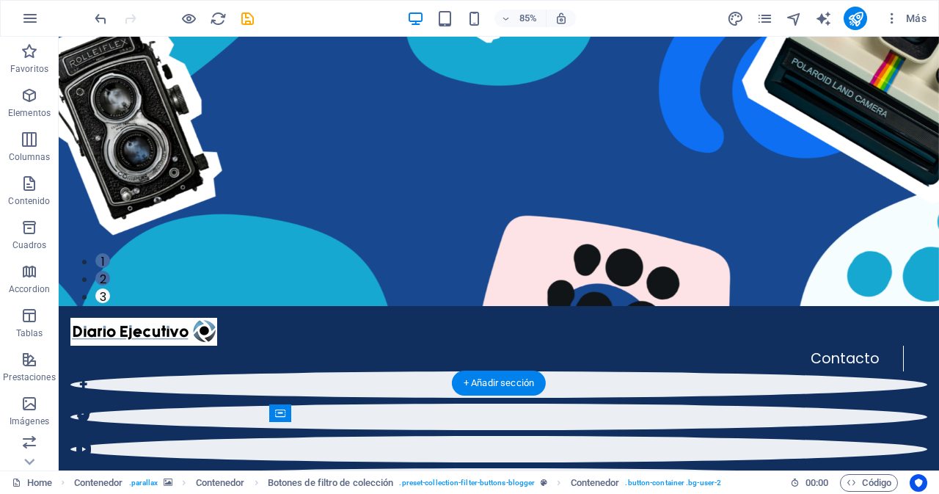
drag, startPoint x: 615, startPoint y: 449, endPoint x: 692, endPoint y: 478, distance: 82.4
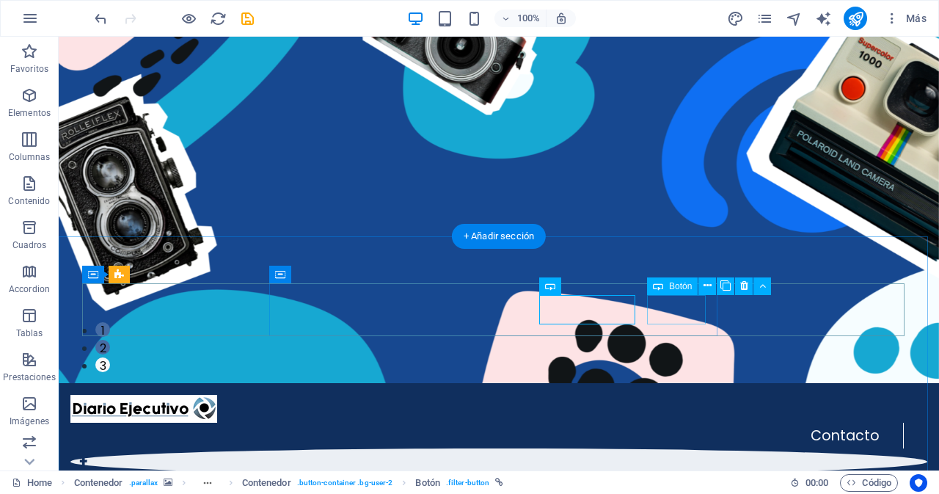
scroll to position [242, 0]
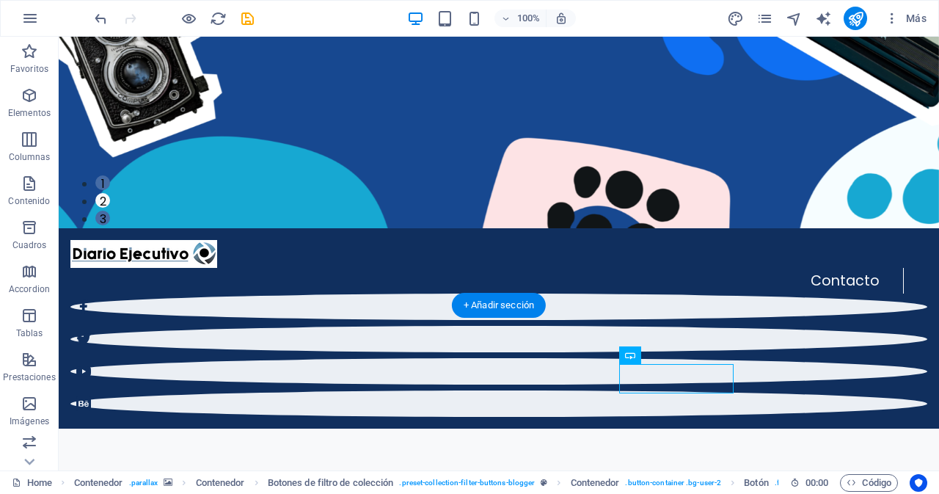
scroll to position [173, 0]
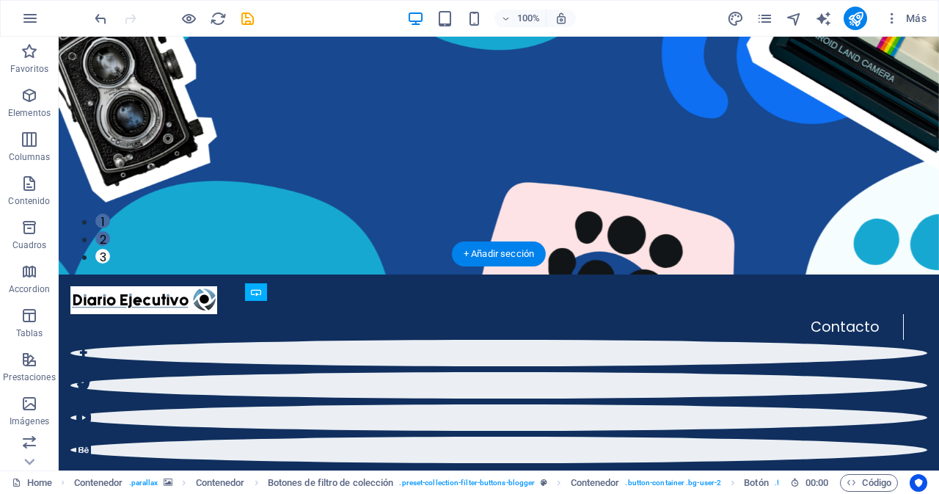
scroll to position [236, 0]
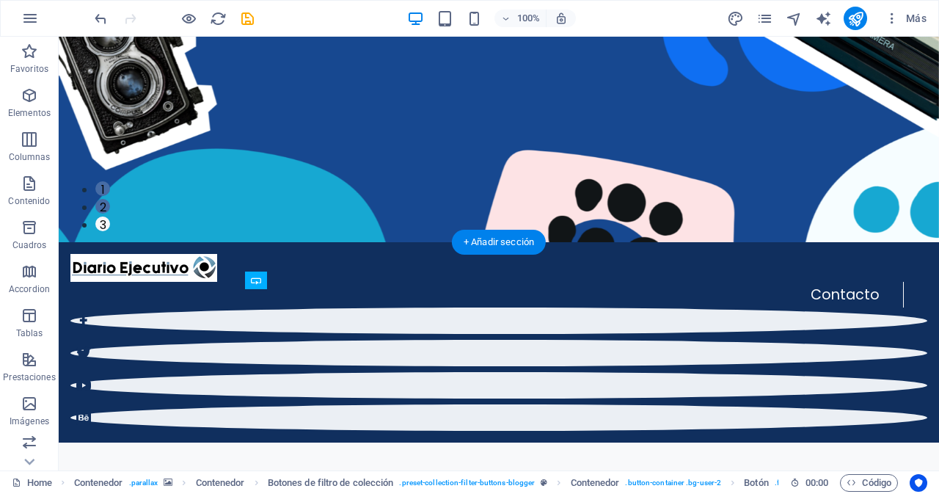
drag, startPoint x: 707, startPoint y: 436, endPoint x: 570, endPoint y: 315, distance: 182.9
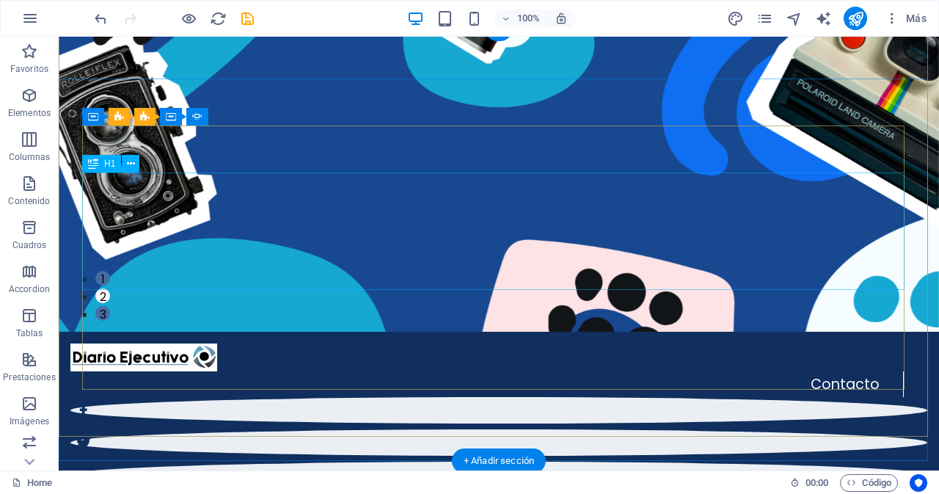
scroll to position [0, 0]
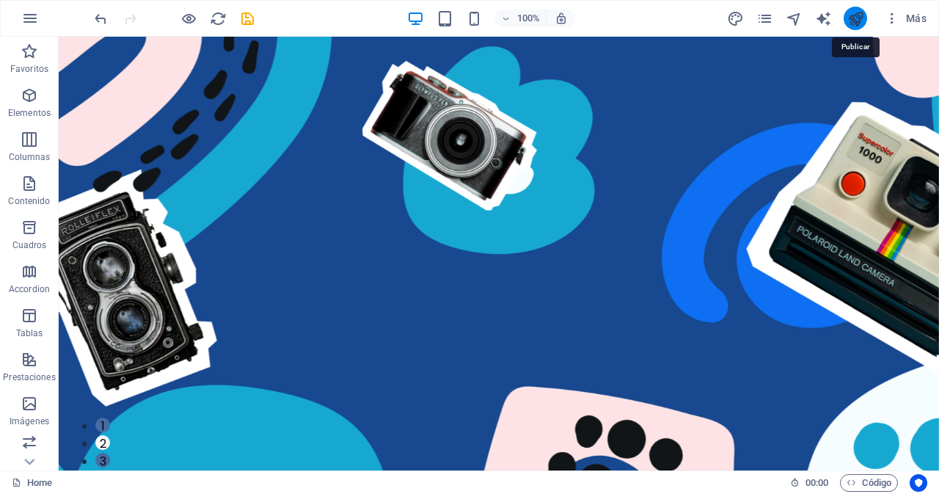
click at [858, 21] on icon "publish" at bounding box center [855, 18] width 17 height 17
checkbox input "false"
